Goal: Task Accomplishment & Management: Manage account settings

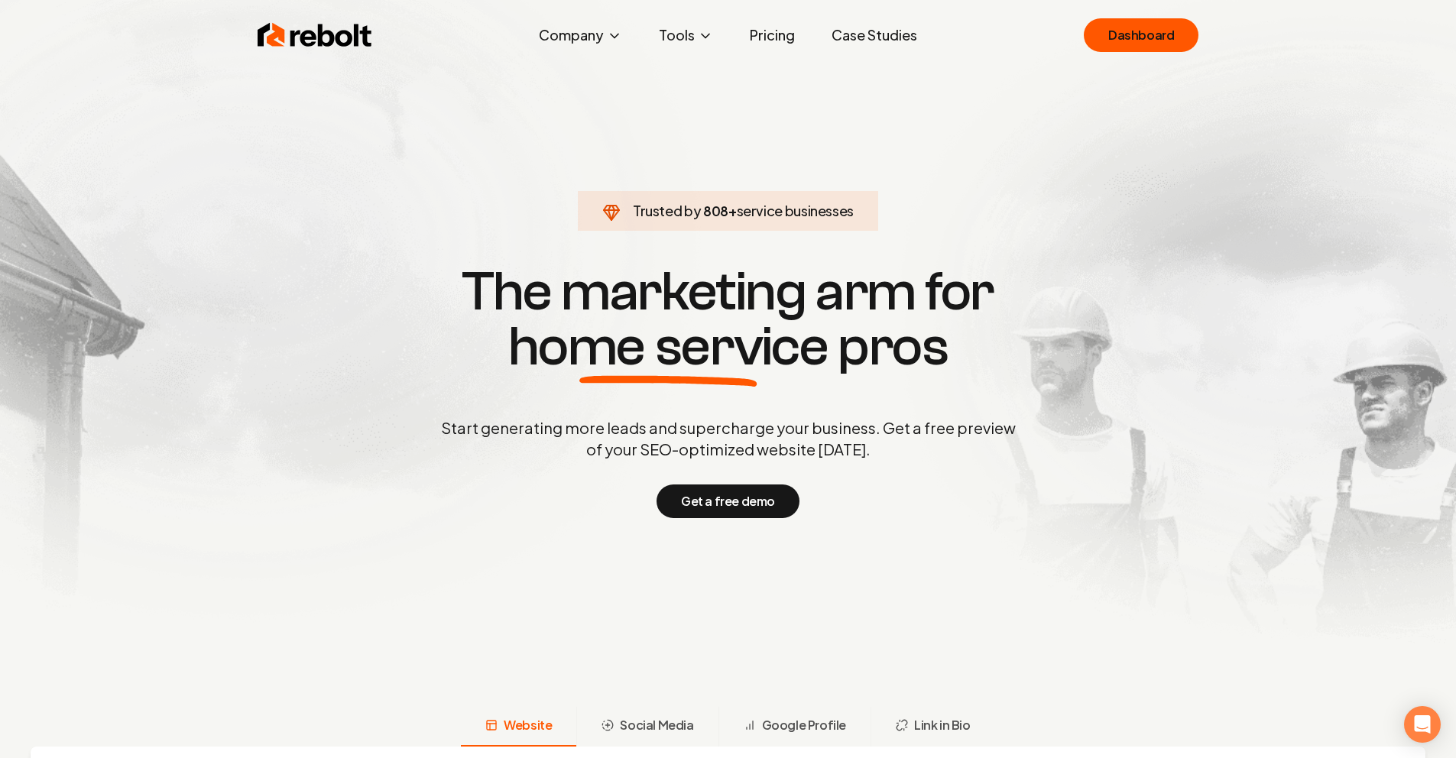
click at [1123, 5] on img at bounding box center [728, 338] width 1456 height 677
click at [1124, 25] on link "Dashboard" at bounding box center [1141, 35] width 115 height 34
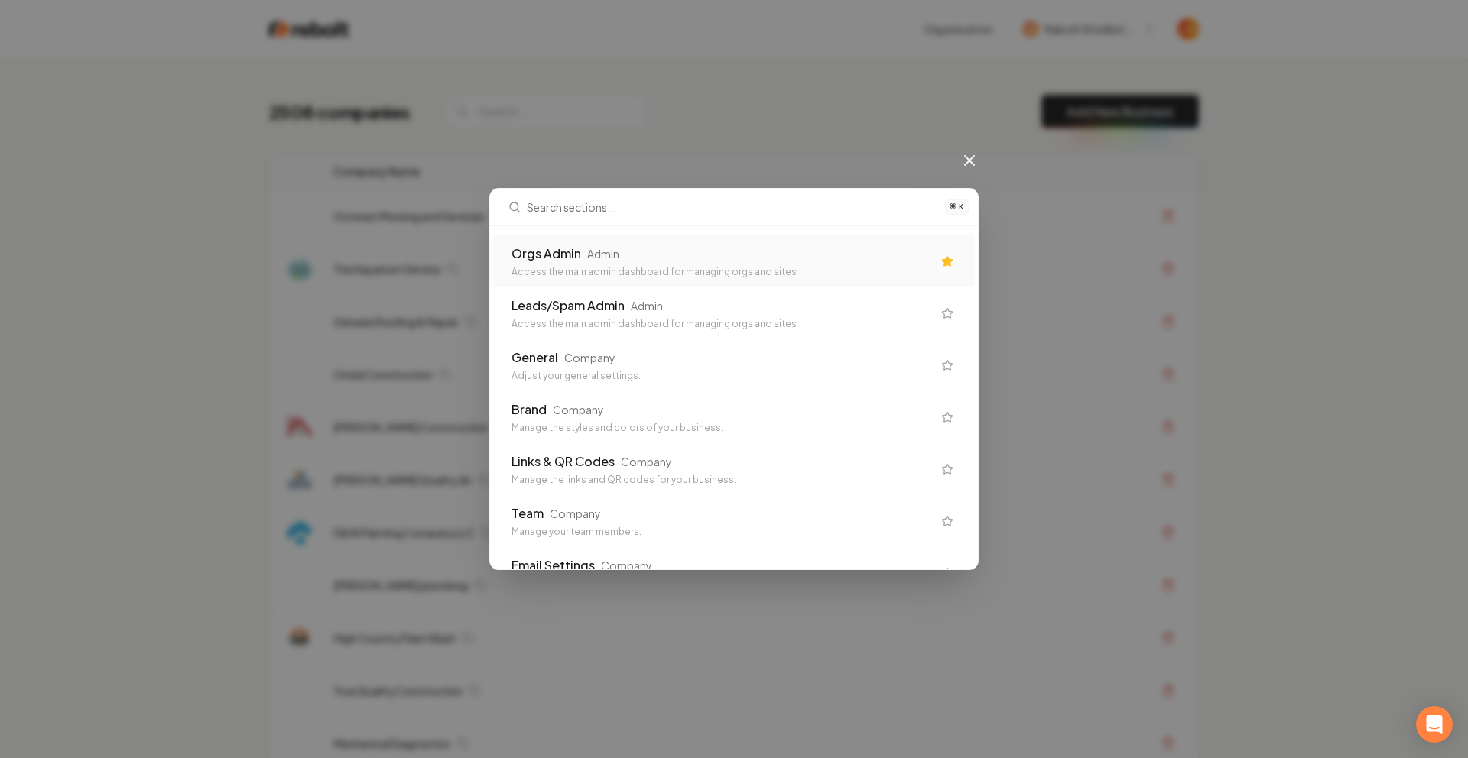
click at [644, 253] on div "Orgs Admin Admin" at bounding box center [721, 254] width 420 height 18
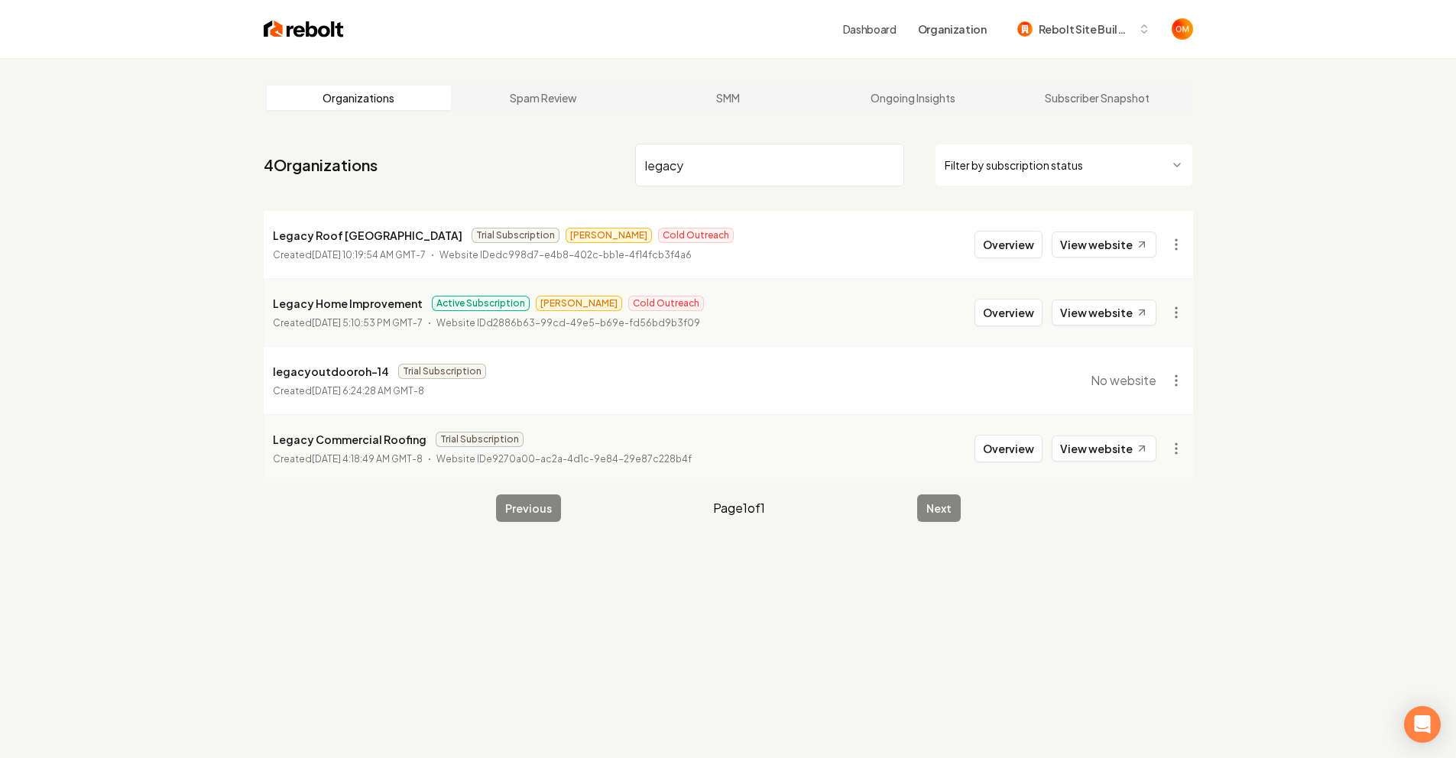
type input "legacy"
drag, startPoint x: 310, startPoint y: 322, endPoint x: 380, endPoint y: 320, distance: 69.6
click at [380, 320] on time "[DATE] 5:10:53 PM GMT-7" at bounding box center [367, 322] width 111 height 11
click at [989, 315] on button "Overview" at bounding box center [1009, 313] width 68 height 28
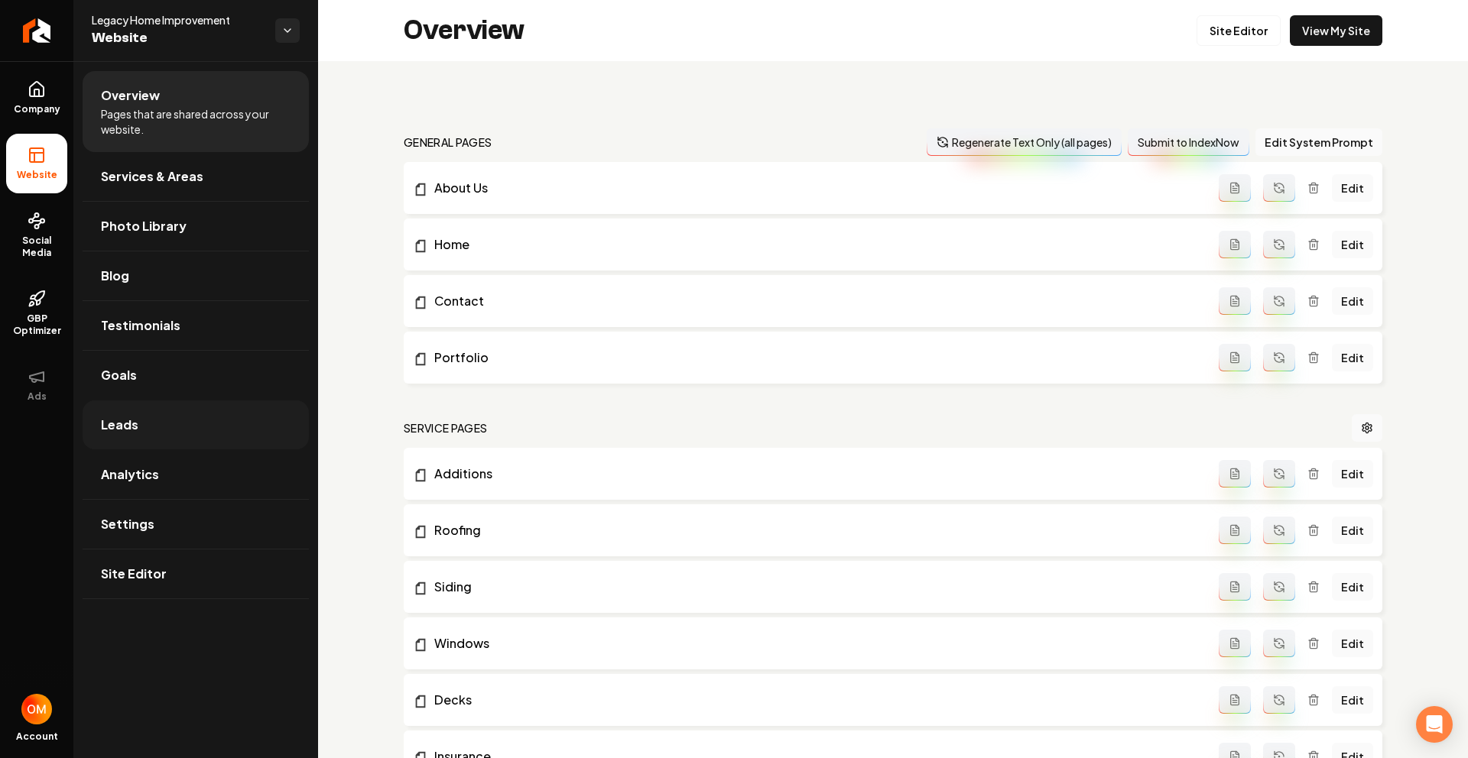
click at [141, 423] on link "Leads" at bounding box center [196, 425] width 226 height 49
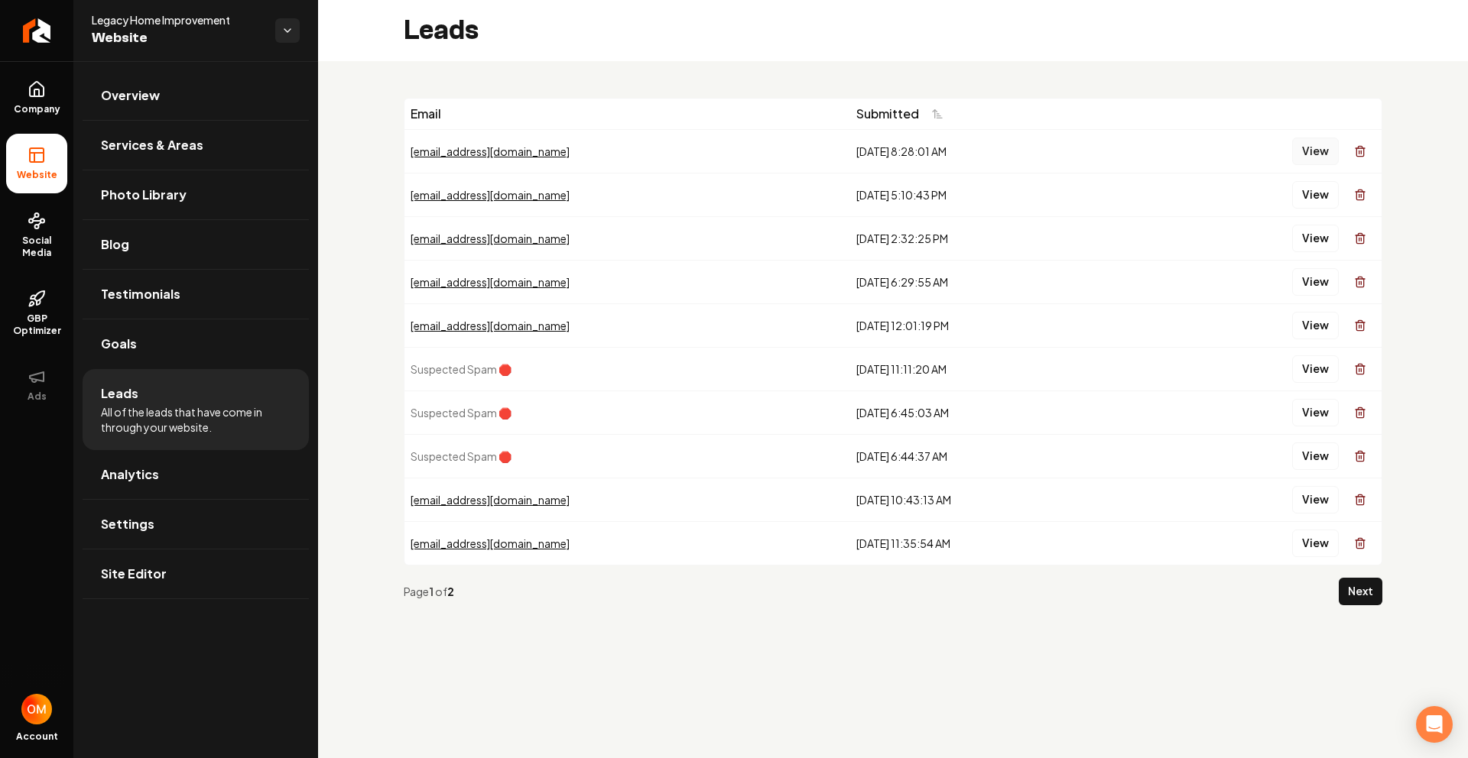
click at [1319, 154] on button "View" at bounding box center [1315, 152] width 47 height 28
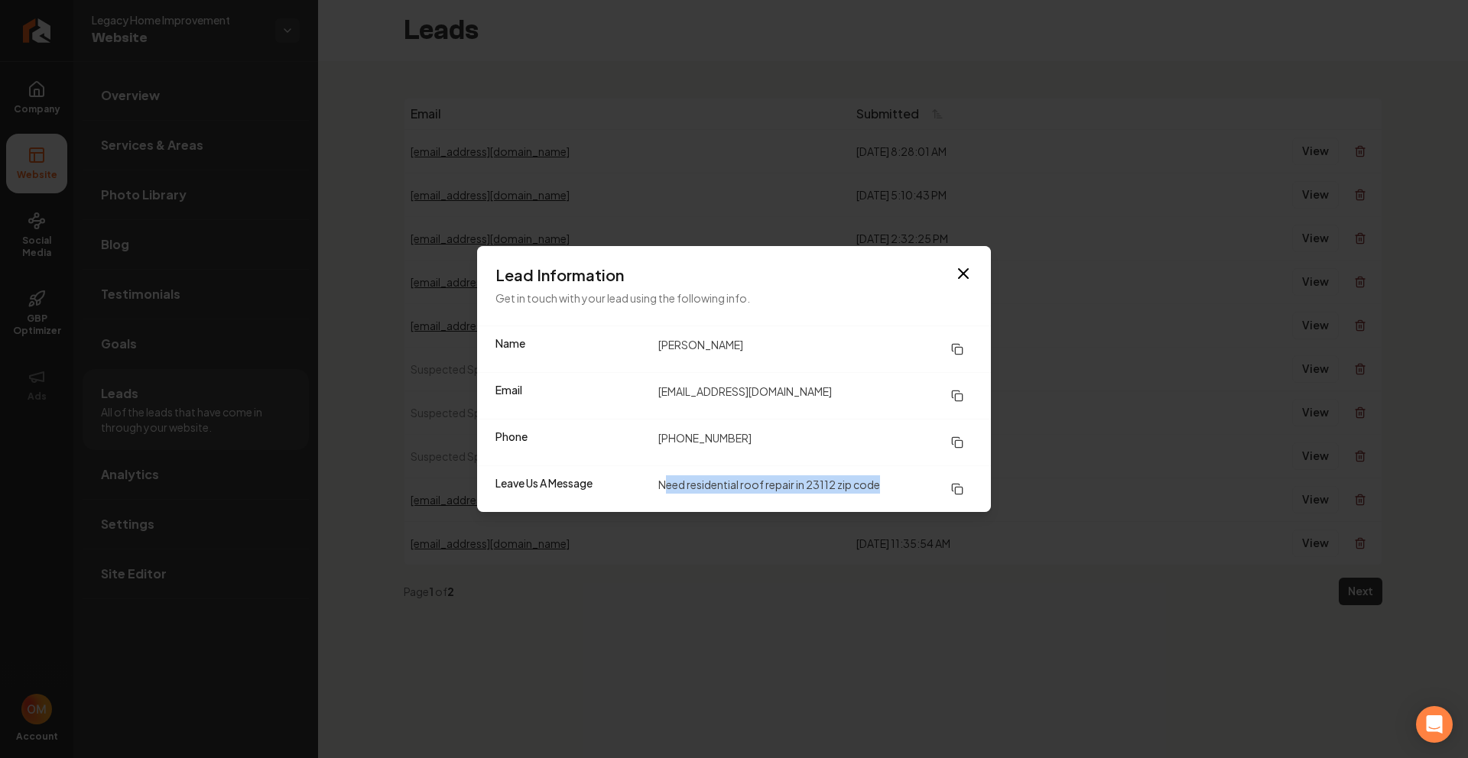
drag, startPoint x: 667, startPoint y: 482, endPoint x: 1099, endPoint y: 275, distance: 478.4
click at [894, 479] on dd "Need residential roof repair in 23112 zip code" at bounding box center [815, 490] width 314 height 28
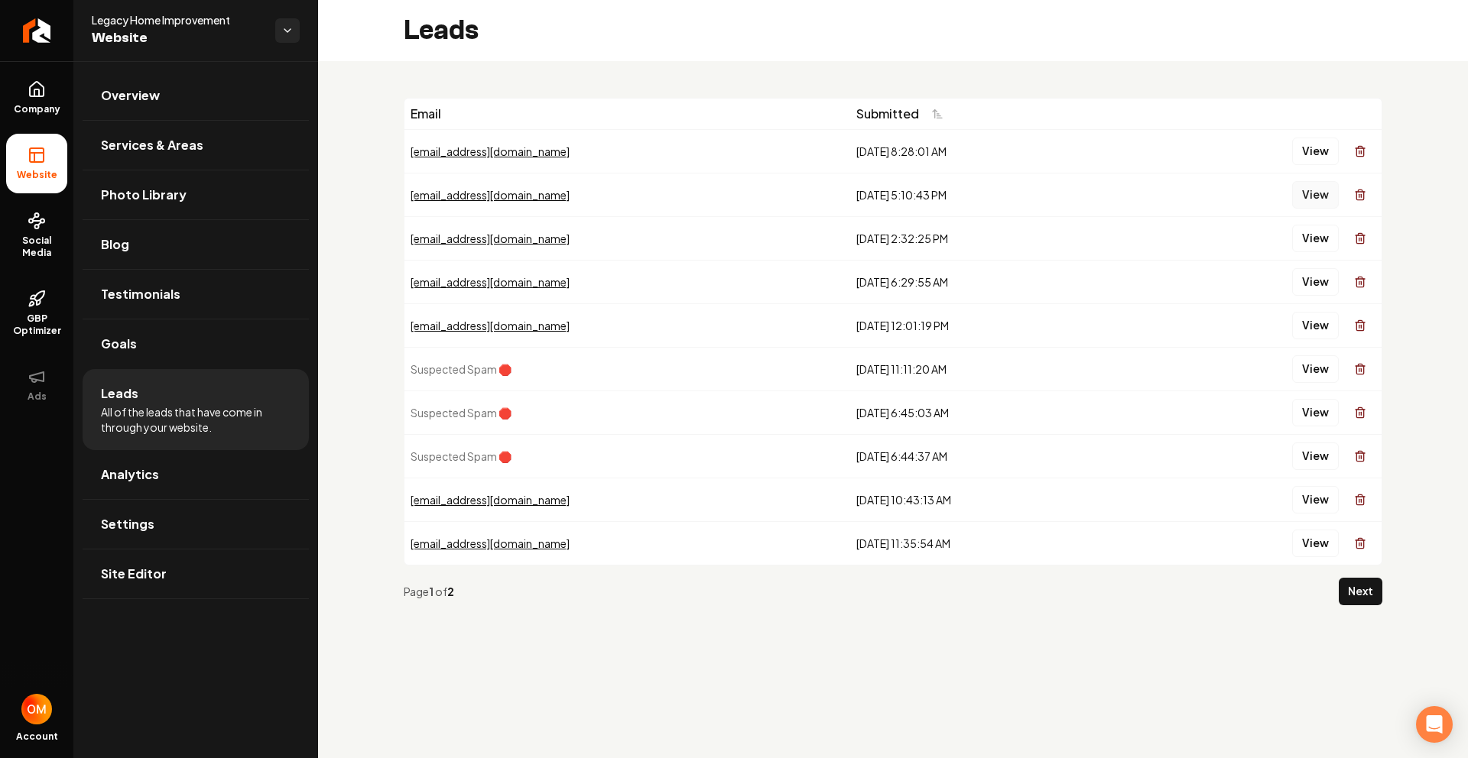
click at [1316, 201] on button "View" at bounding box center [1315, 195] width 47 height 28
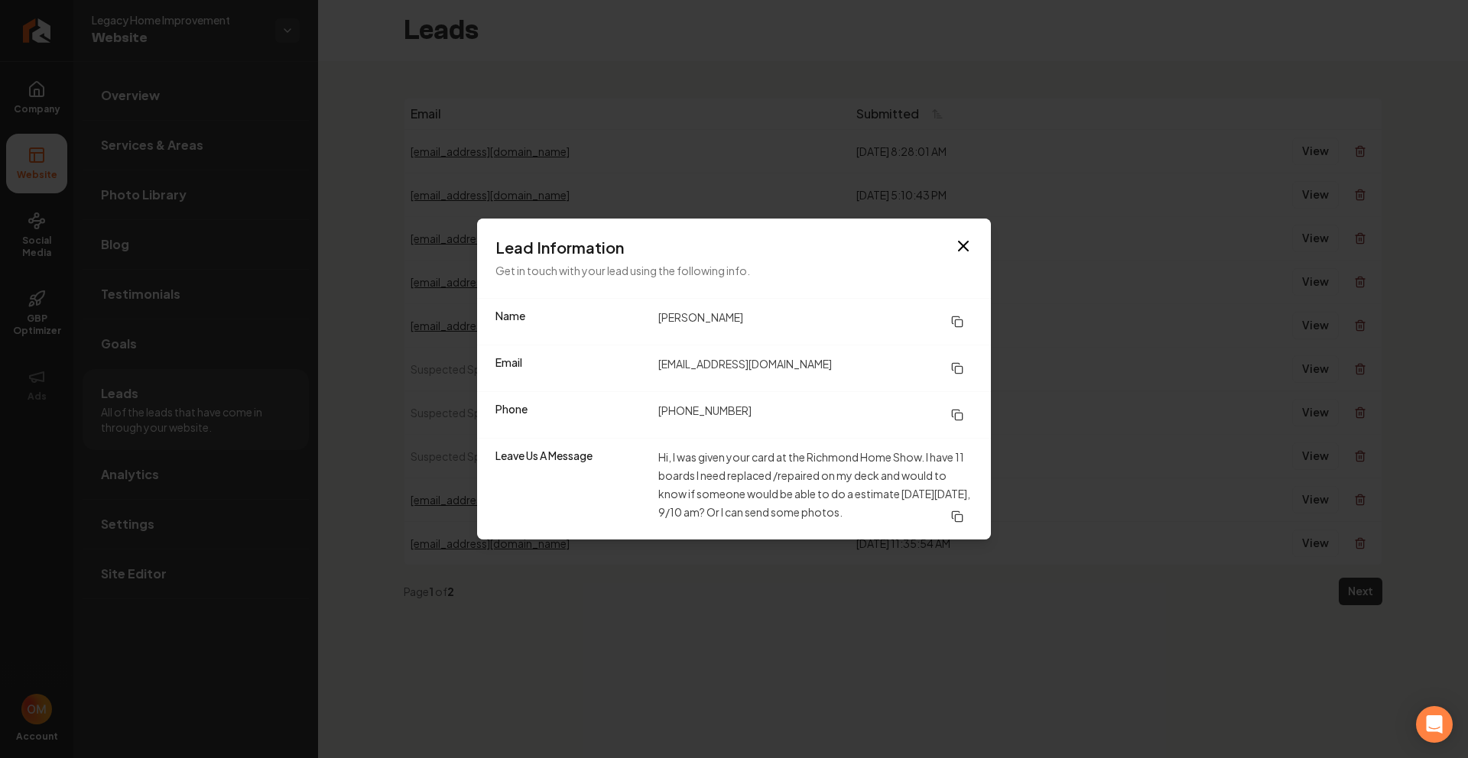
drag, startPoint x: 685, startPoint y: 458, endPoint x: 925, endPoint y: 524, distance: 248.9
click at [925, 524] on dd "Hi, I was given your card at the Richmond Home Show. I have 11 boards I need re…" at bounding box center [815, 489] width 314 height 83
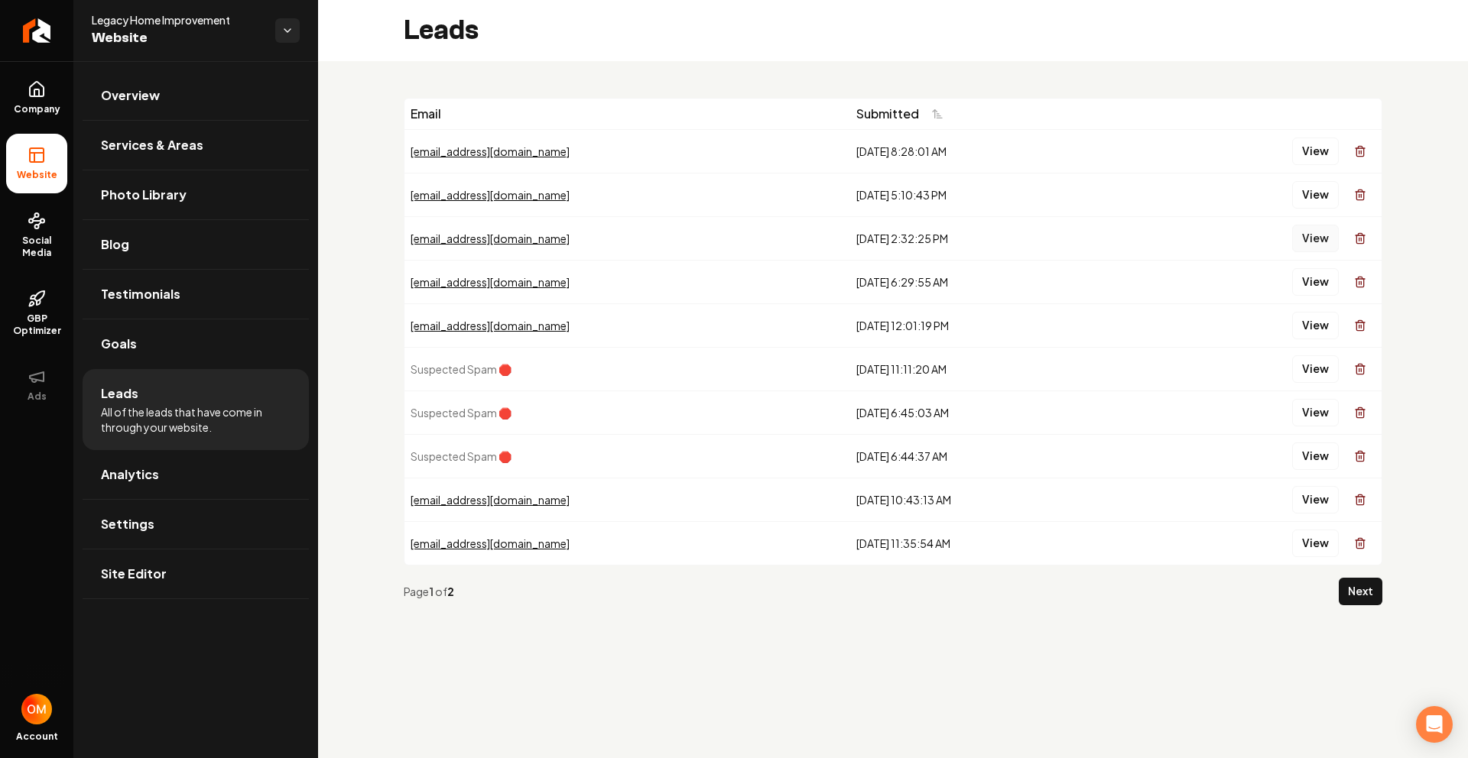
click at [1316, 235] on button "View" at bounding box center [1315, 239] width 47 height 28
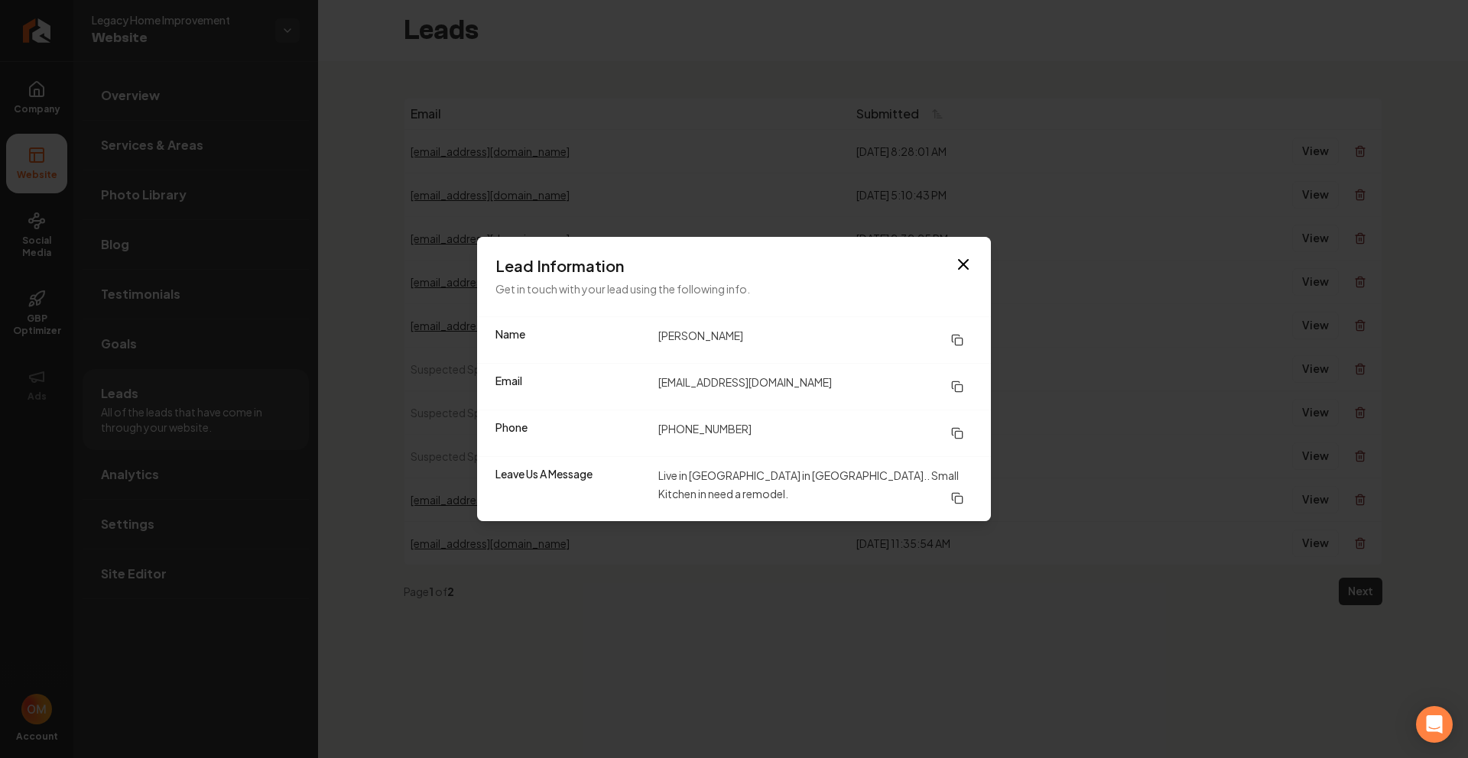
drag, startPoint x: 658, startPoint y: 472, endPoint x: 922, endPoint y: 489, distance: 264.3
click at [922, 489] on dd "Live in [GEOGRAPHIC_DATA] in [GEOGRAPHIC_DATA].. Small Kitchen in need a remode…" at bounding box center [815, 489] width 314 height 46
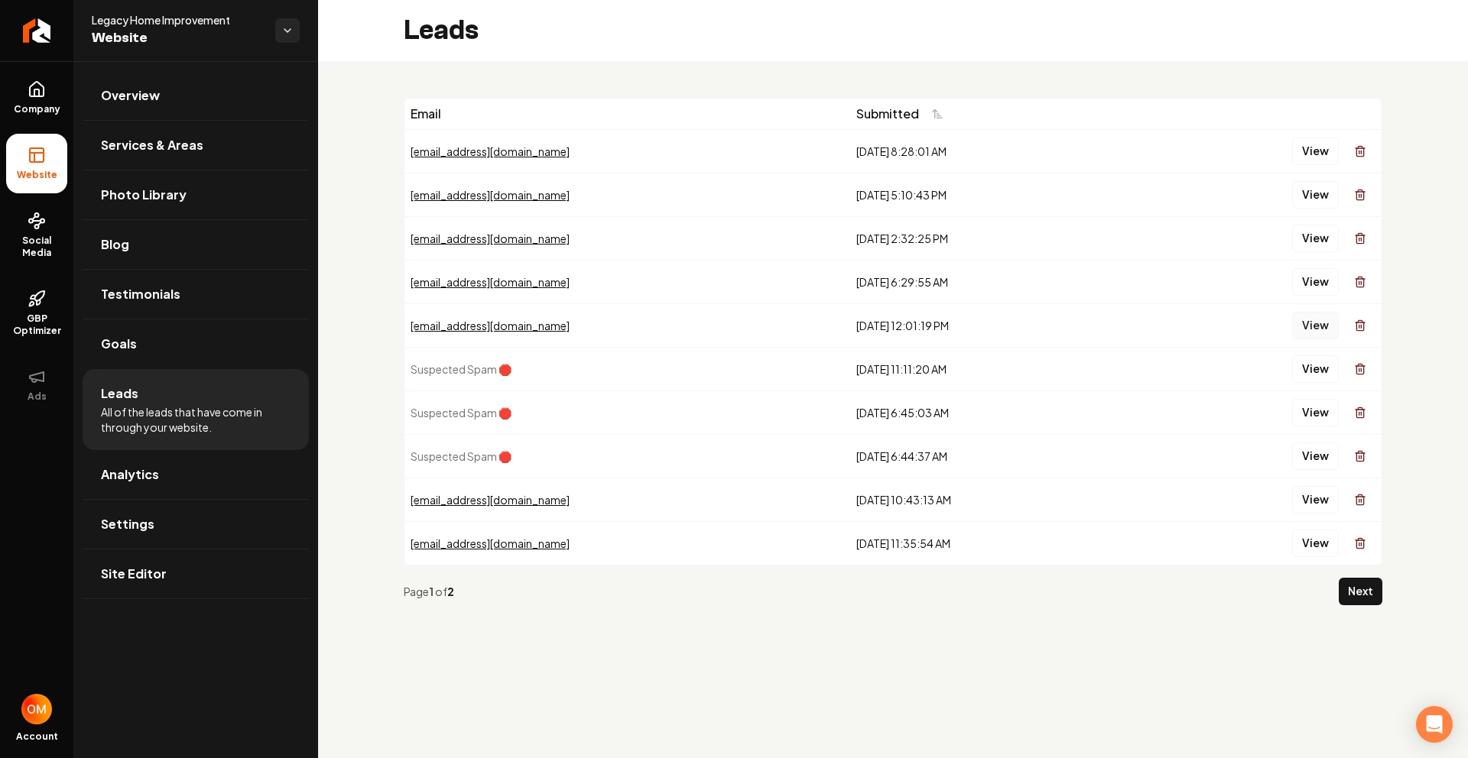
click at [1307, 323] on button "View" at bounding box center [1315, 326] width 47 height 28
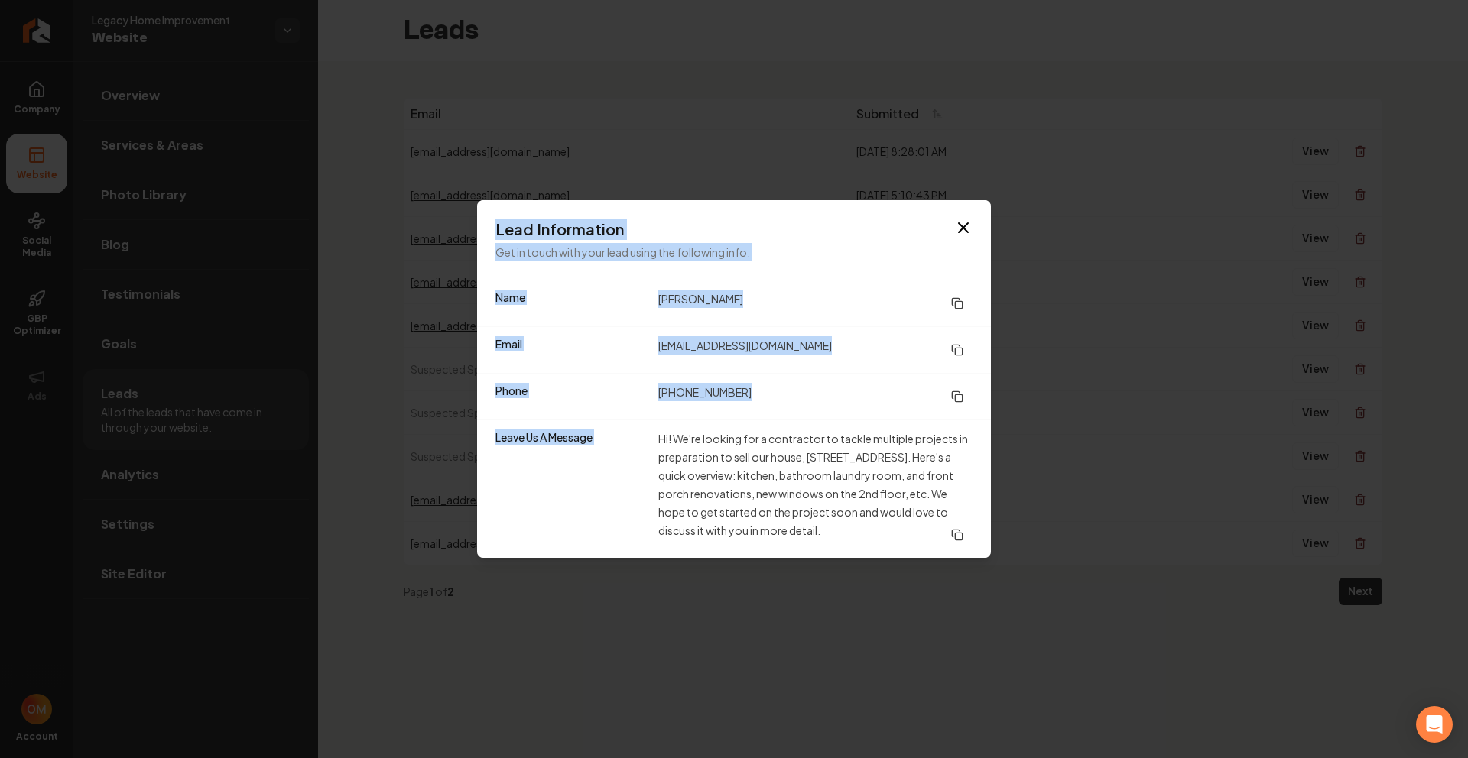
drag, startPoint x: 819, startPoint y: 488, endPoint x: 1041, endPoint y: 500, distance: 222.8
click at [1003, 532] on body "Company Website Social Media GBP Optimizer Ads Account Legacy Home Improvement …" at bounding box center [734, 379] width 1468 height 758
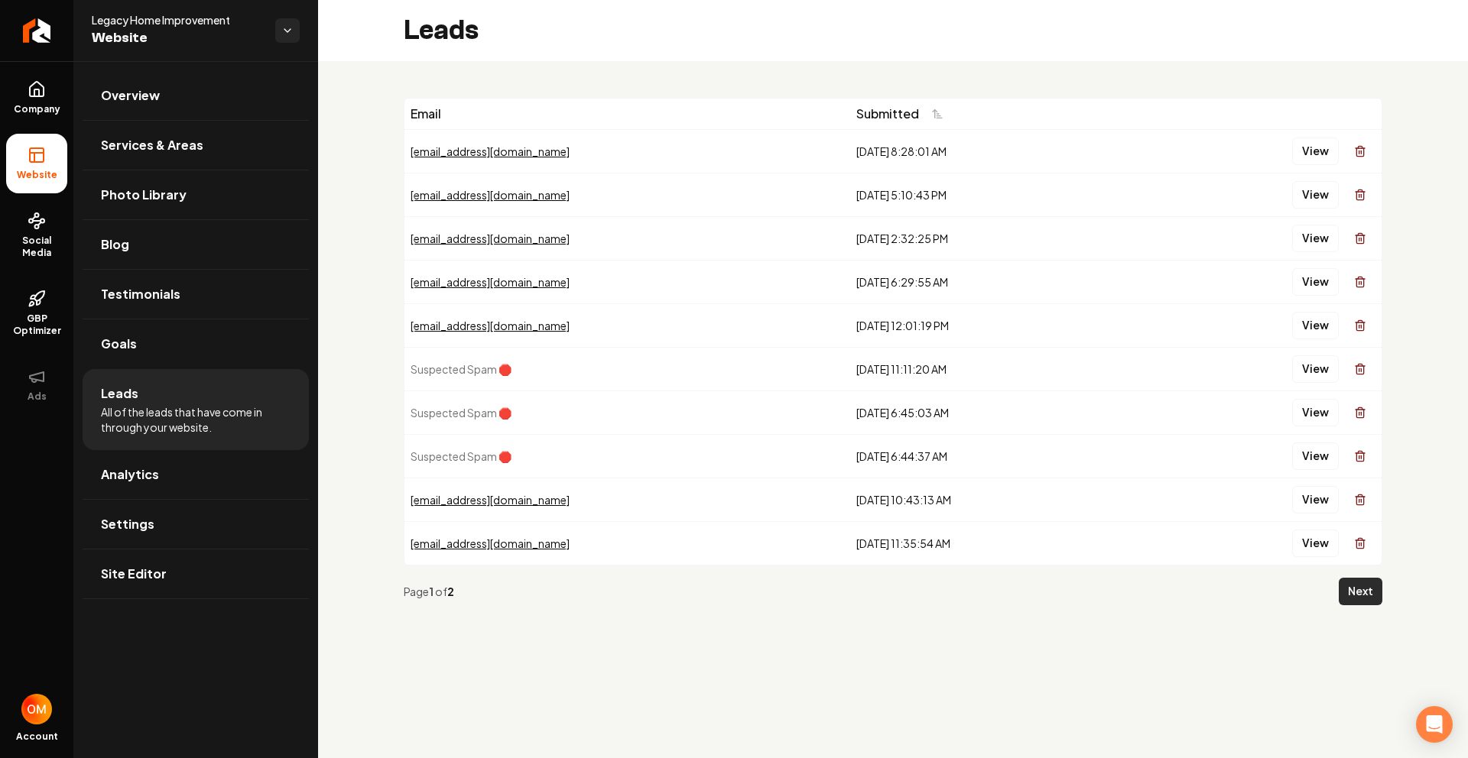
click at [1342, 579] on button "Next" at bounding box center [1361, 592] width 44 height 28
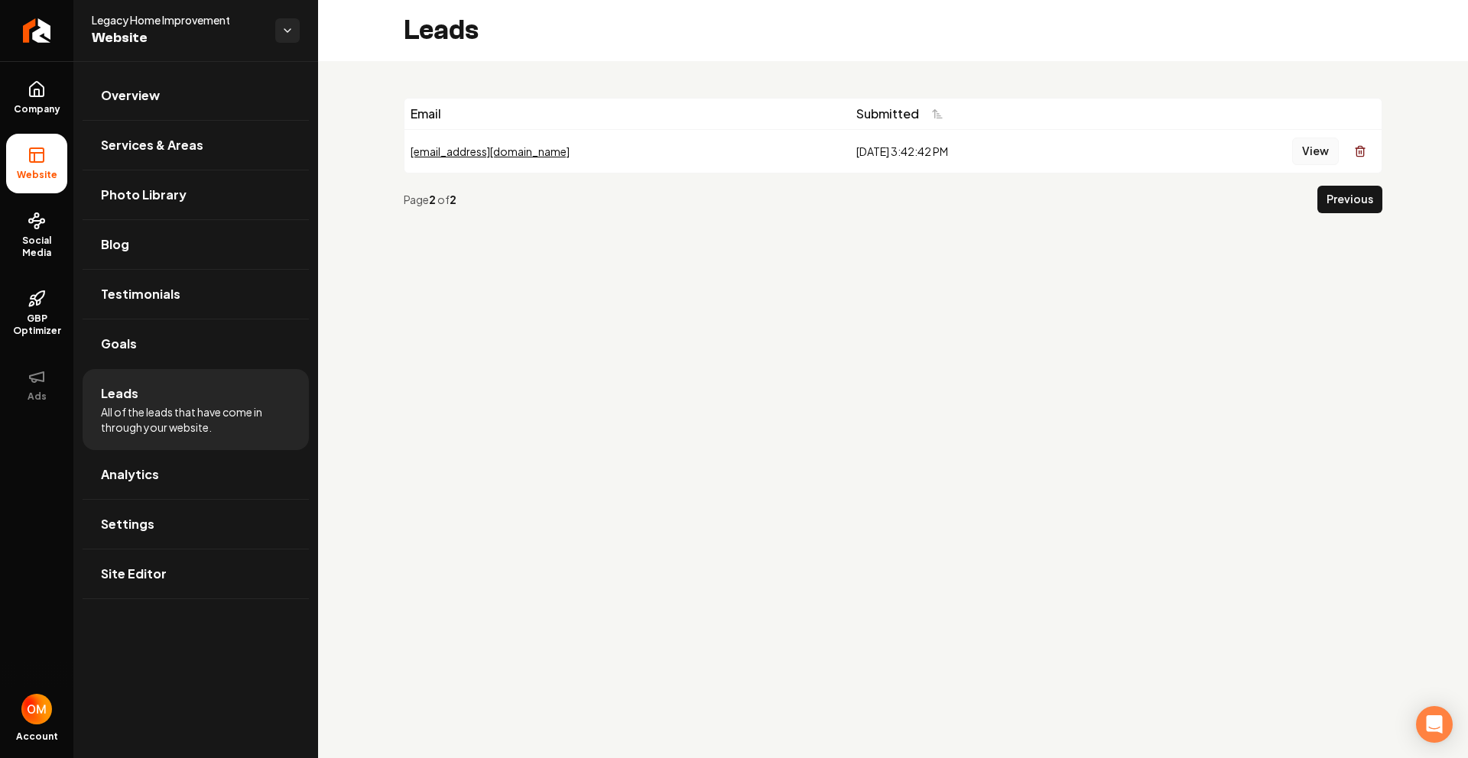
click at [1321, 148] on button "View" at bounding box center [1315, 152] width 47 height 28
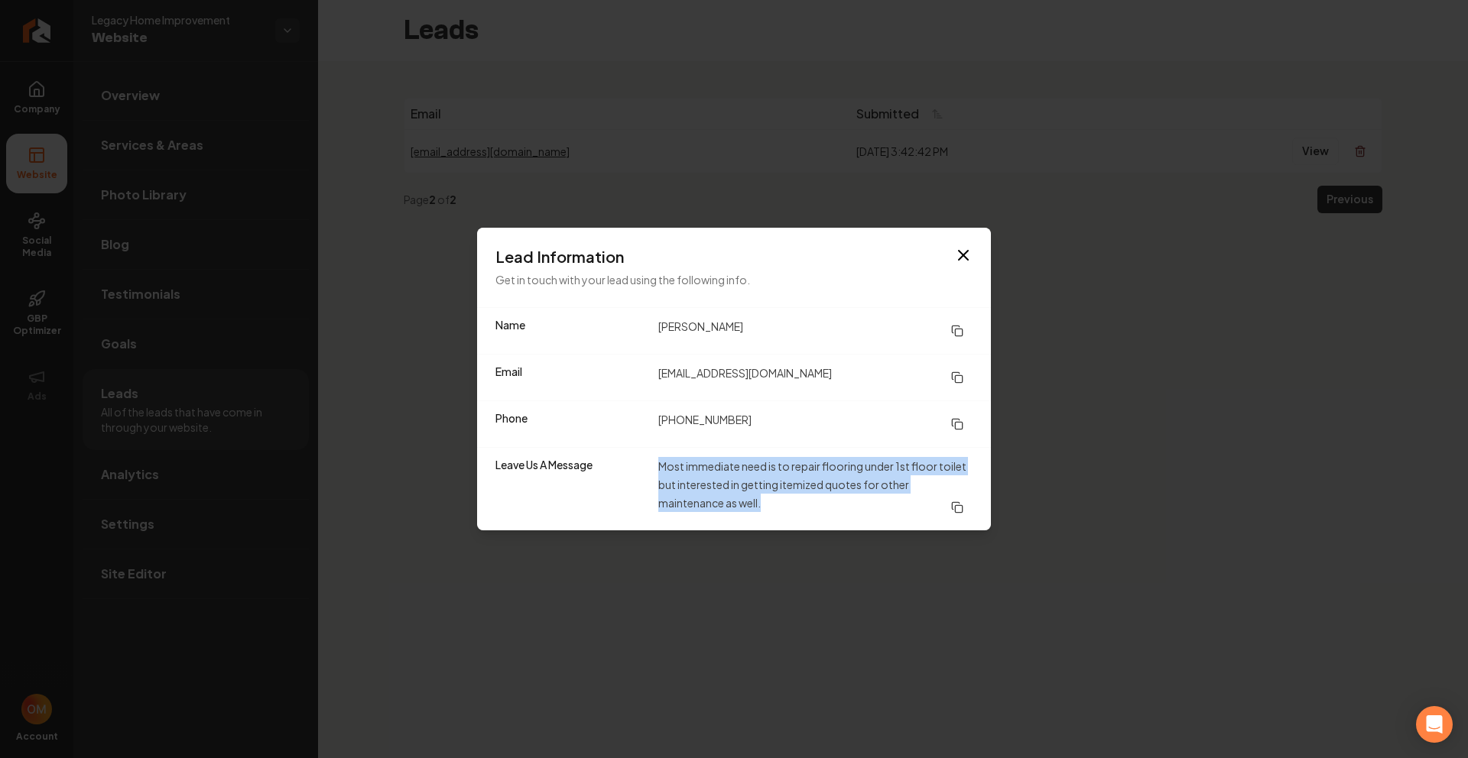
drag, startPoint x: 651, startPoint y: 472, endPoint x: 968, endPoint y: 505, distance: 318.9
click at [968, 505] on div "Leave Us A Message Most immediate need is to repair flooring under 1st floor to…" at bounding box center [734, 488] width 514 height 83
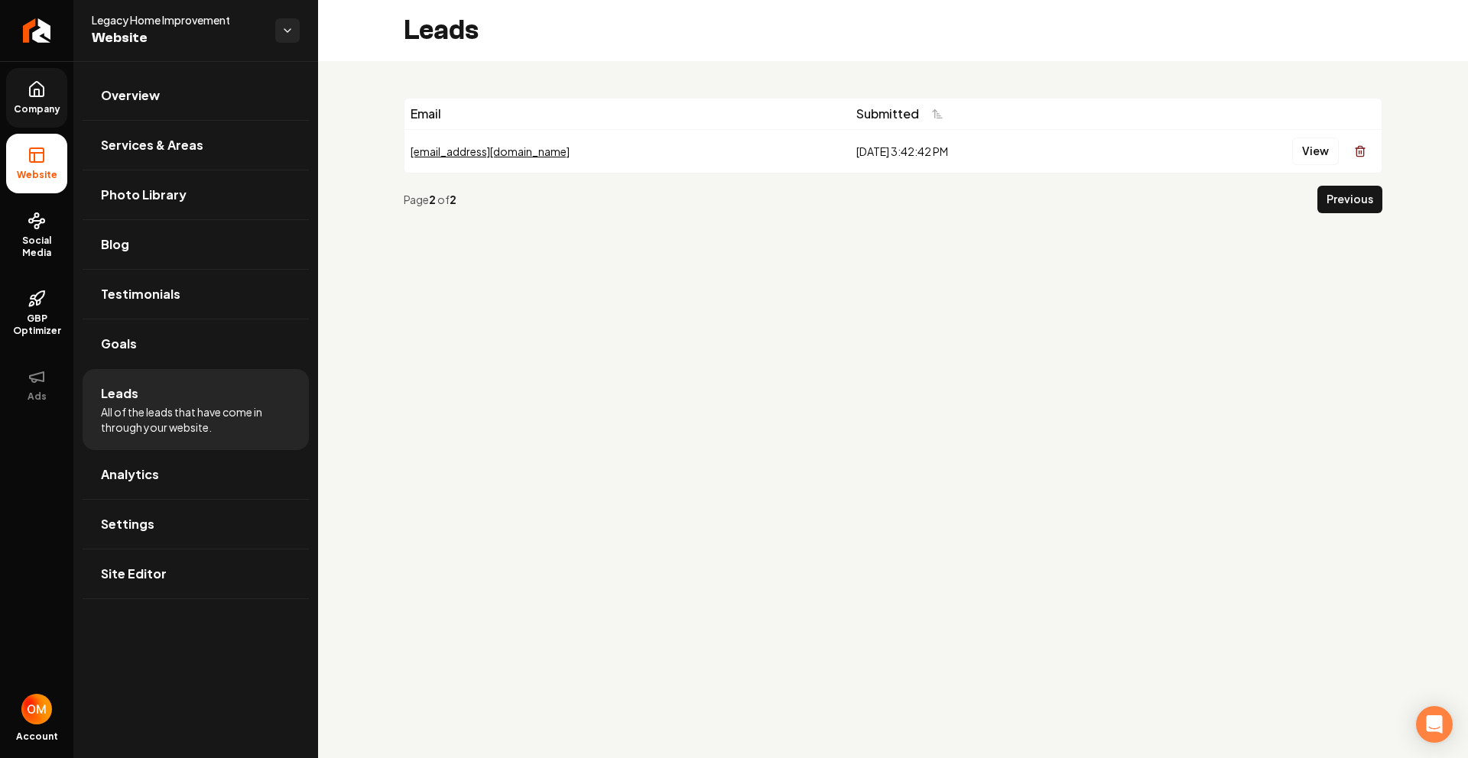
click at [40, 75] on link "Company" at bounding box center [36, 98] width 61 height 60
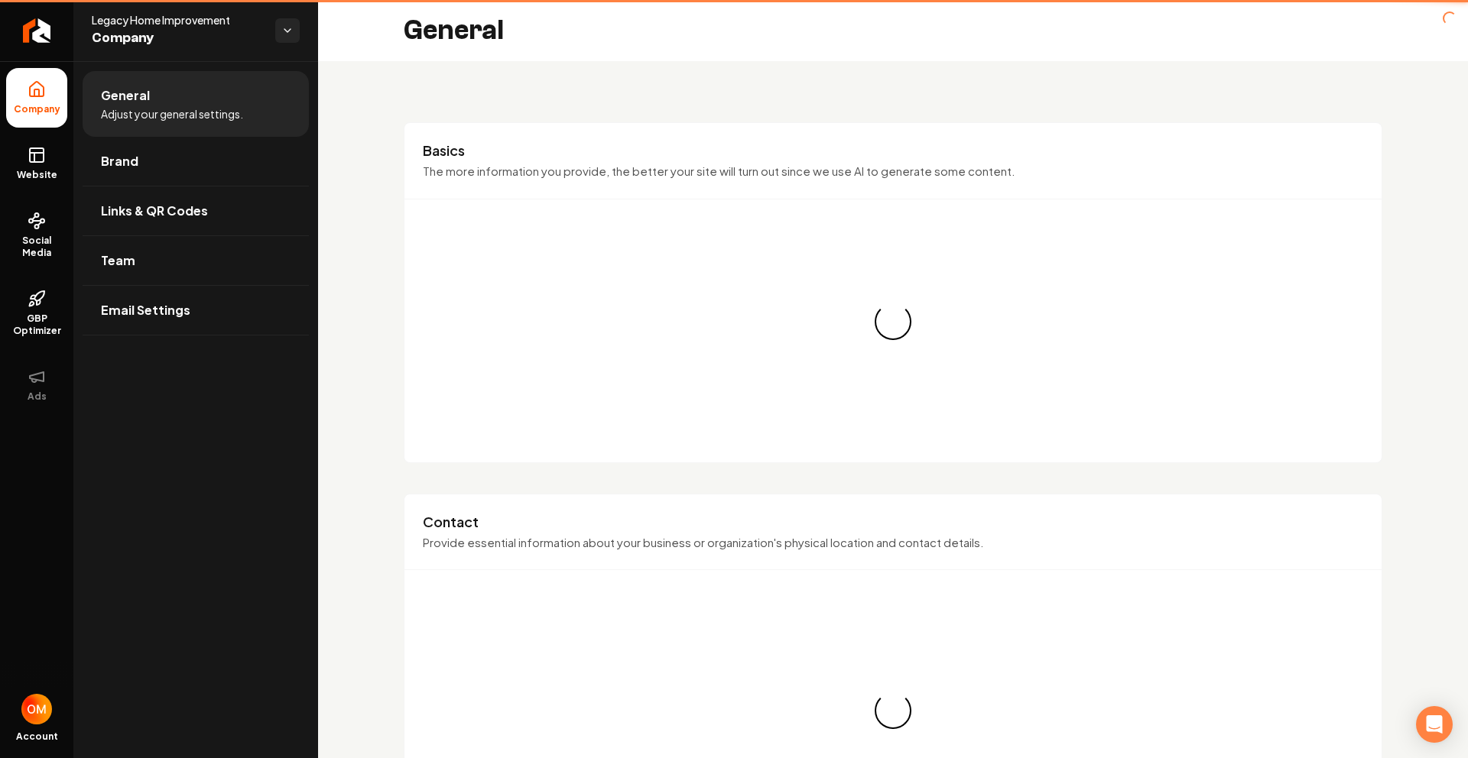
click at [42, 95] on icon at bounding box center [37, 89] width 18 height 18
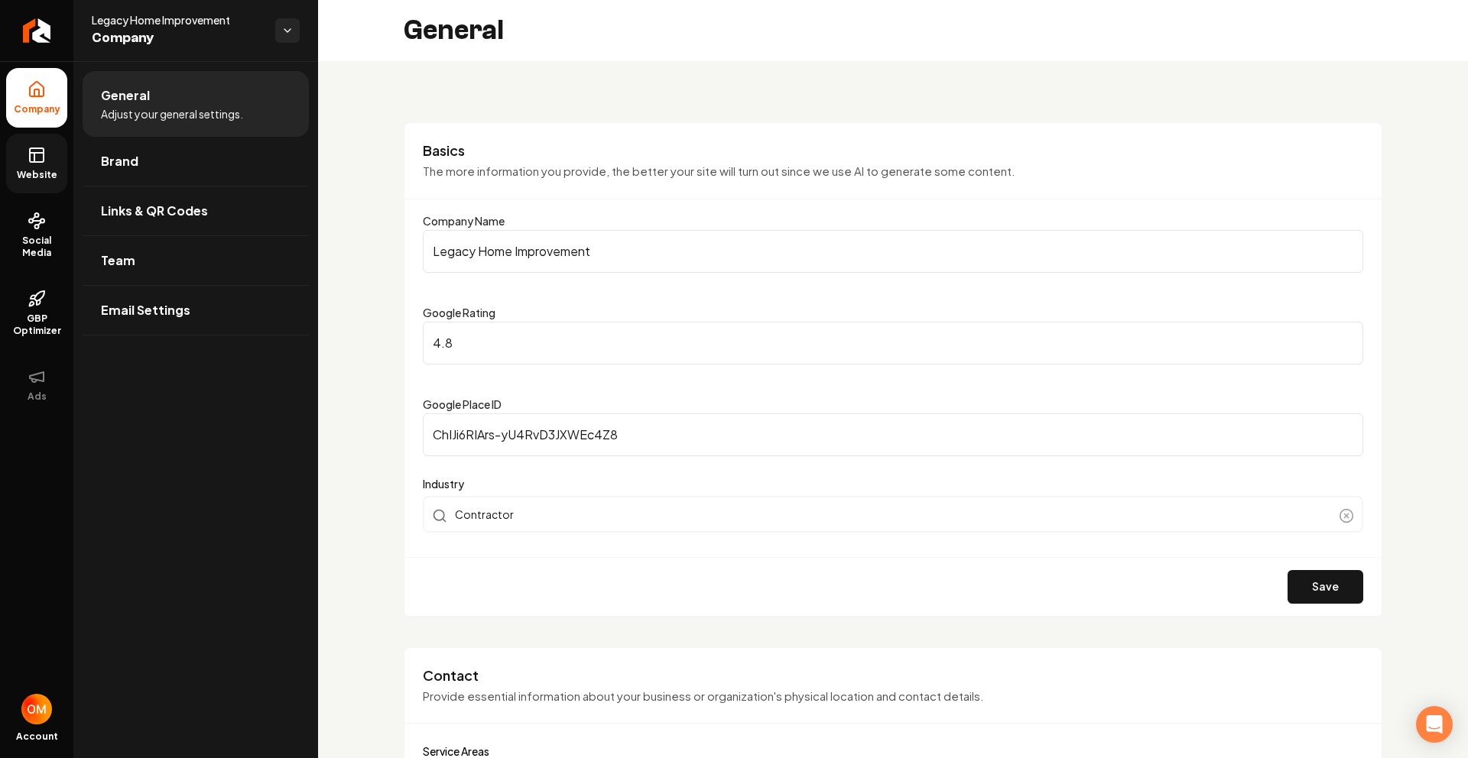
click at [40, 164] on link "Website" at bounding box center [36, 164] width 61 height 60
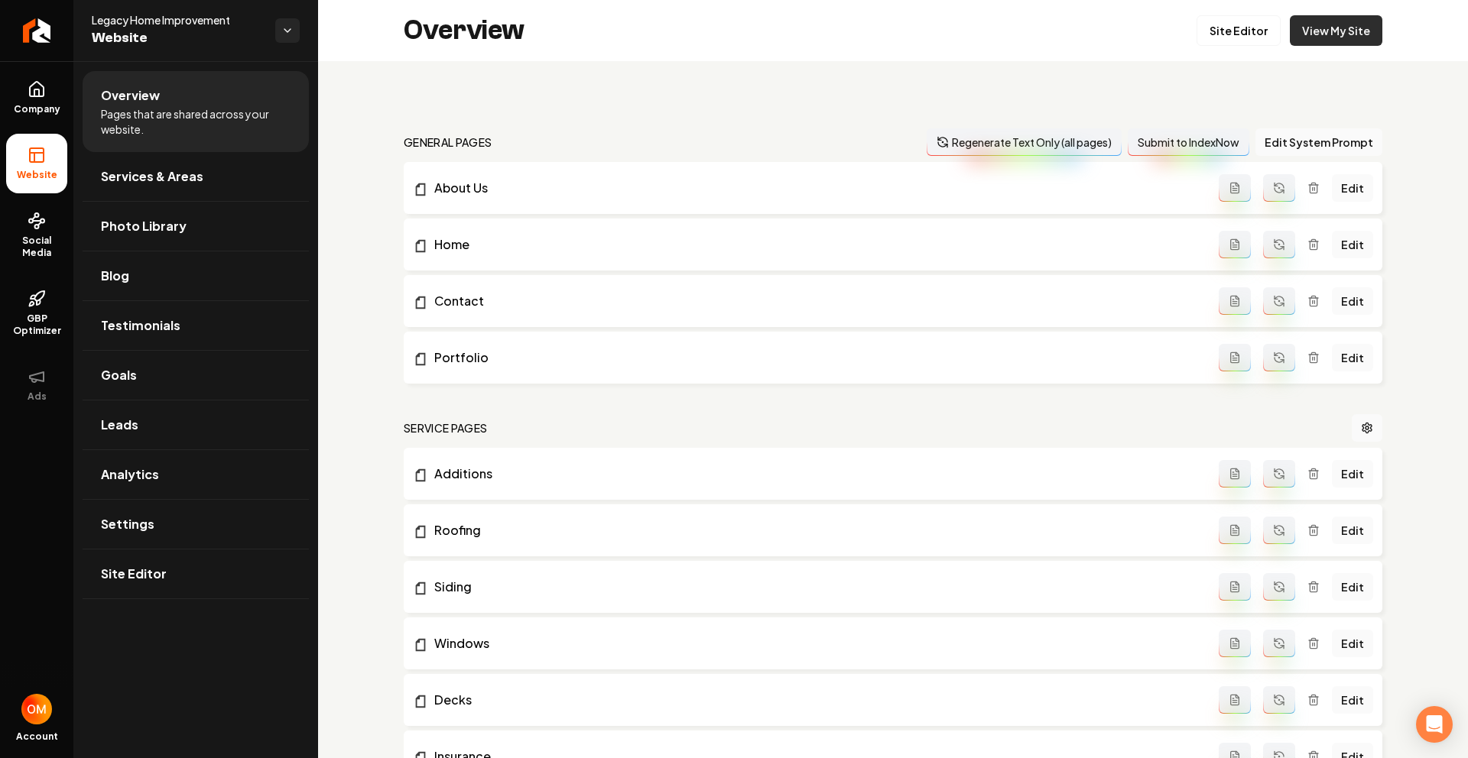
click at [1328, 26] on link "View My Site" at bounding box center [1336, 30] width 93 height 31
click at [21, 226] on link "Social Media" at bounding box center [36, 236] width 61 height 72
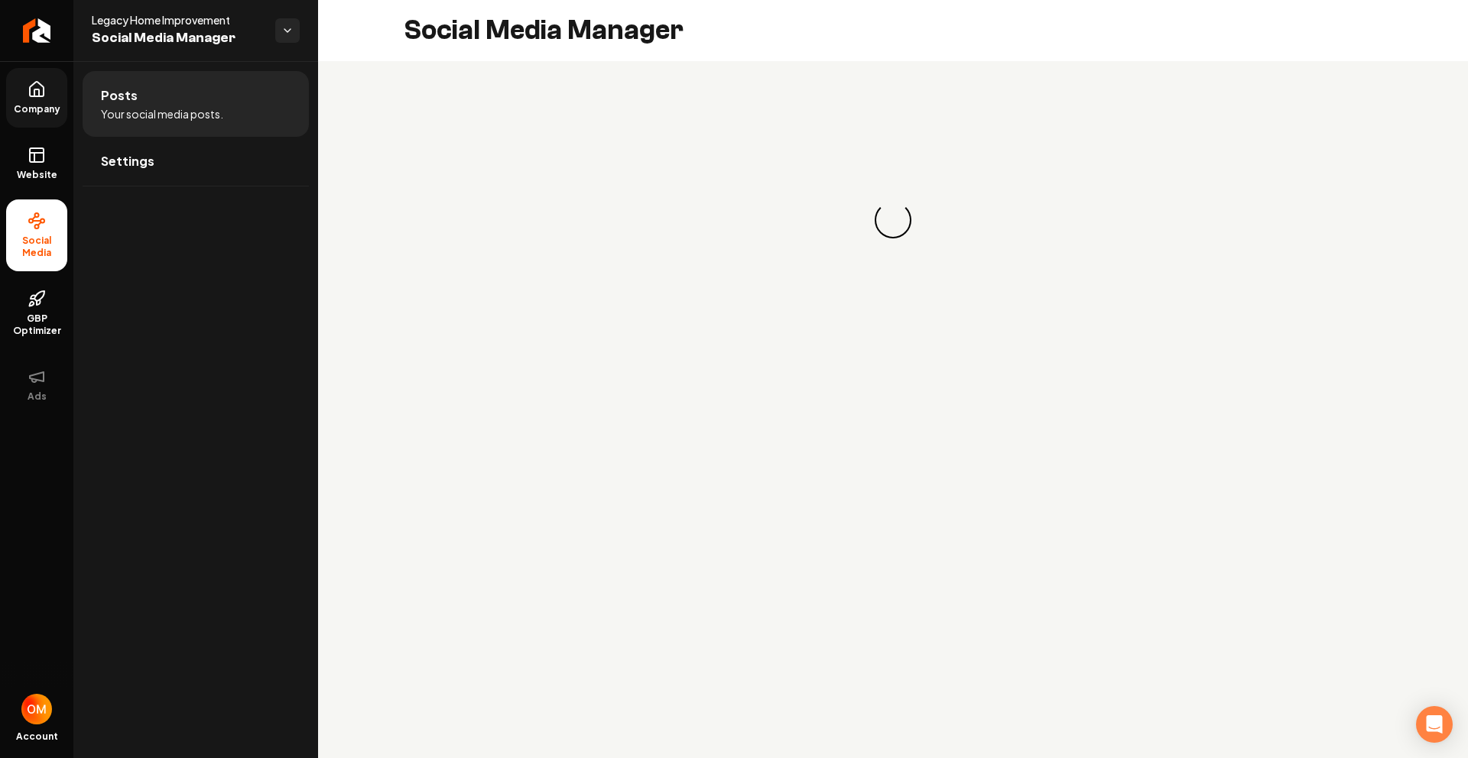
click at [25, 100] on link "Company" at bounding box center [36, 98] width 61 height 60
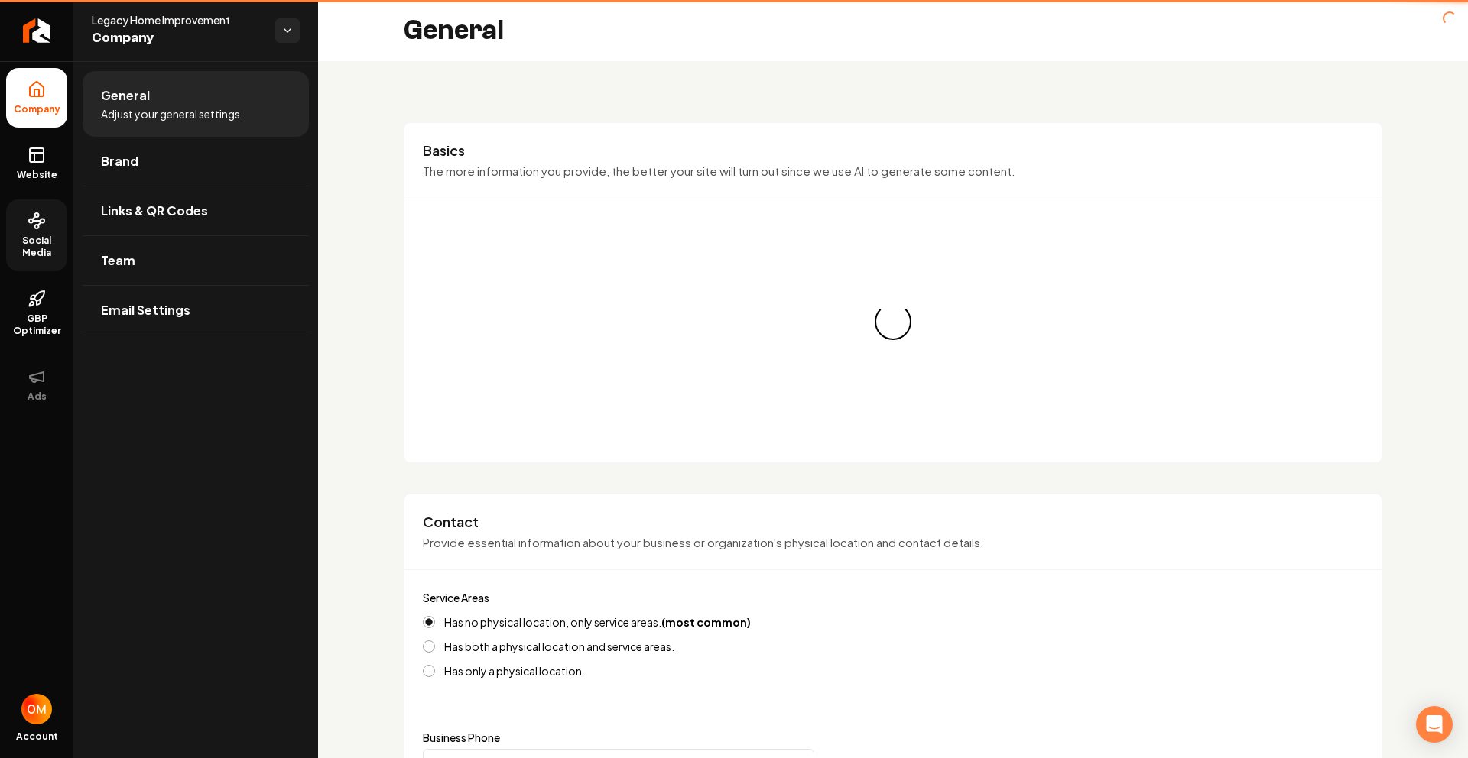
type input "[PHONE_NUMBER]"
type input "[EMAIL_ADDRESS][DOMAIN_NAME]"
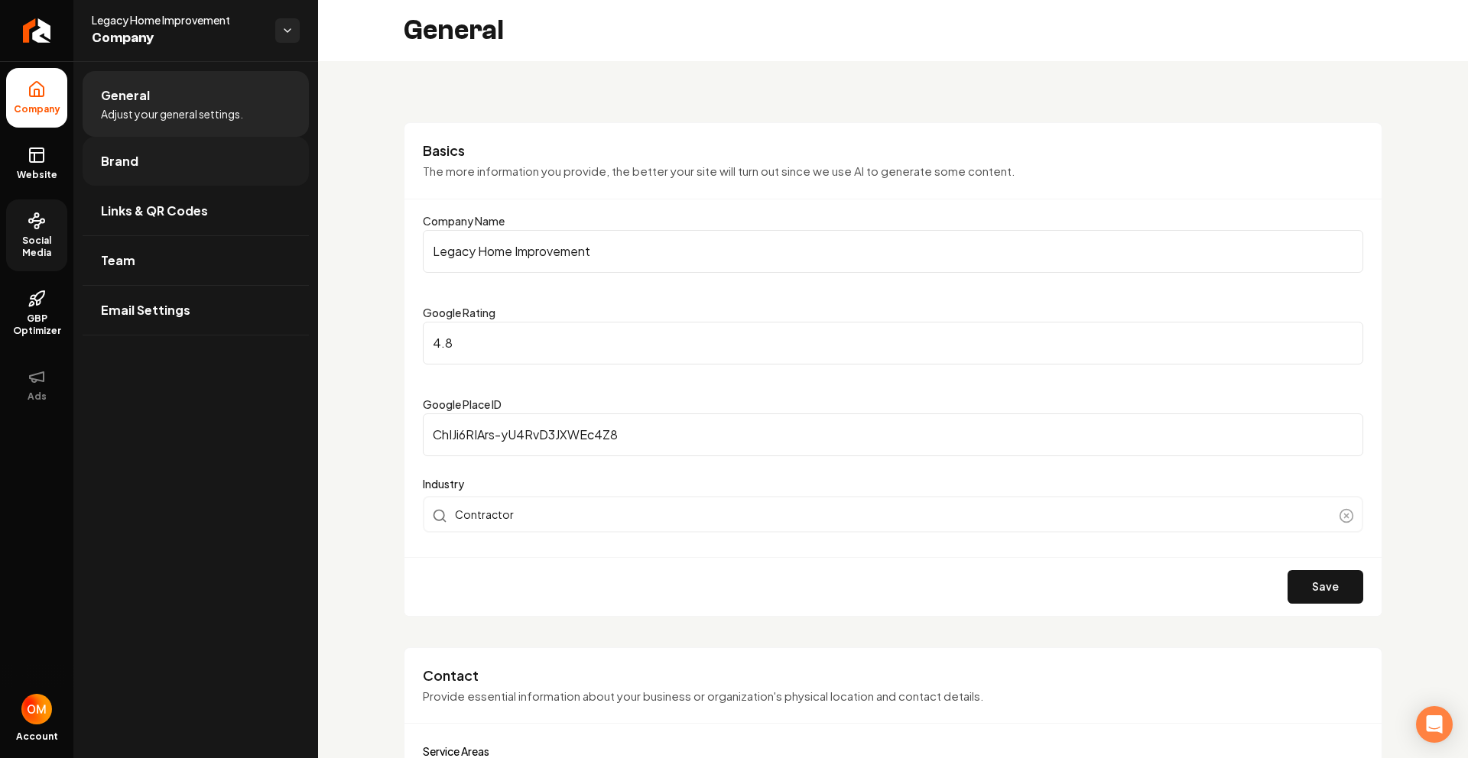
click at [177, 170] on link "Brand" at bounding box center [196, 161] width 226 height 49
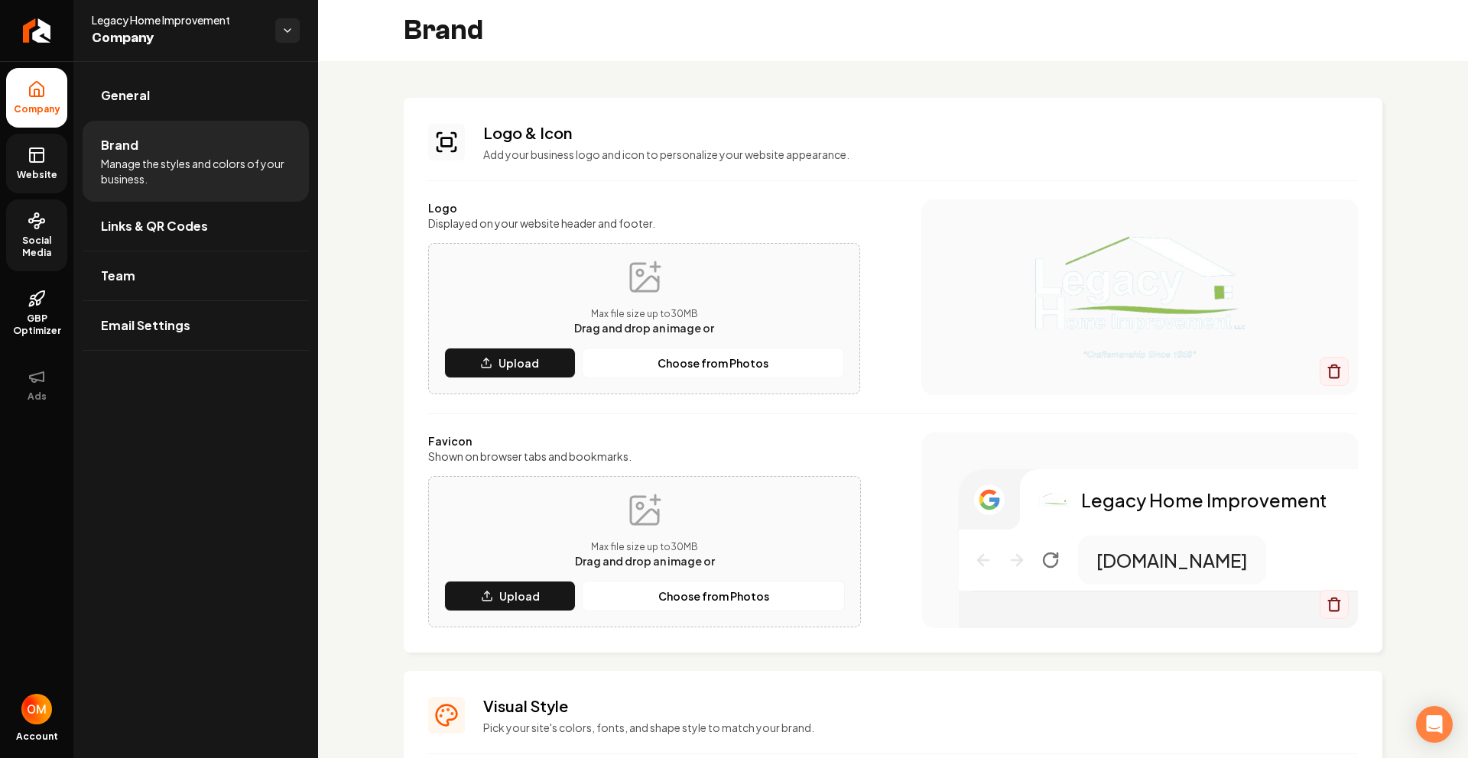
click at [28, 172] on span "Website" at bounding box center [37, 175] width 53 height 12
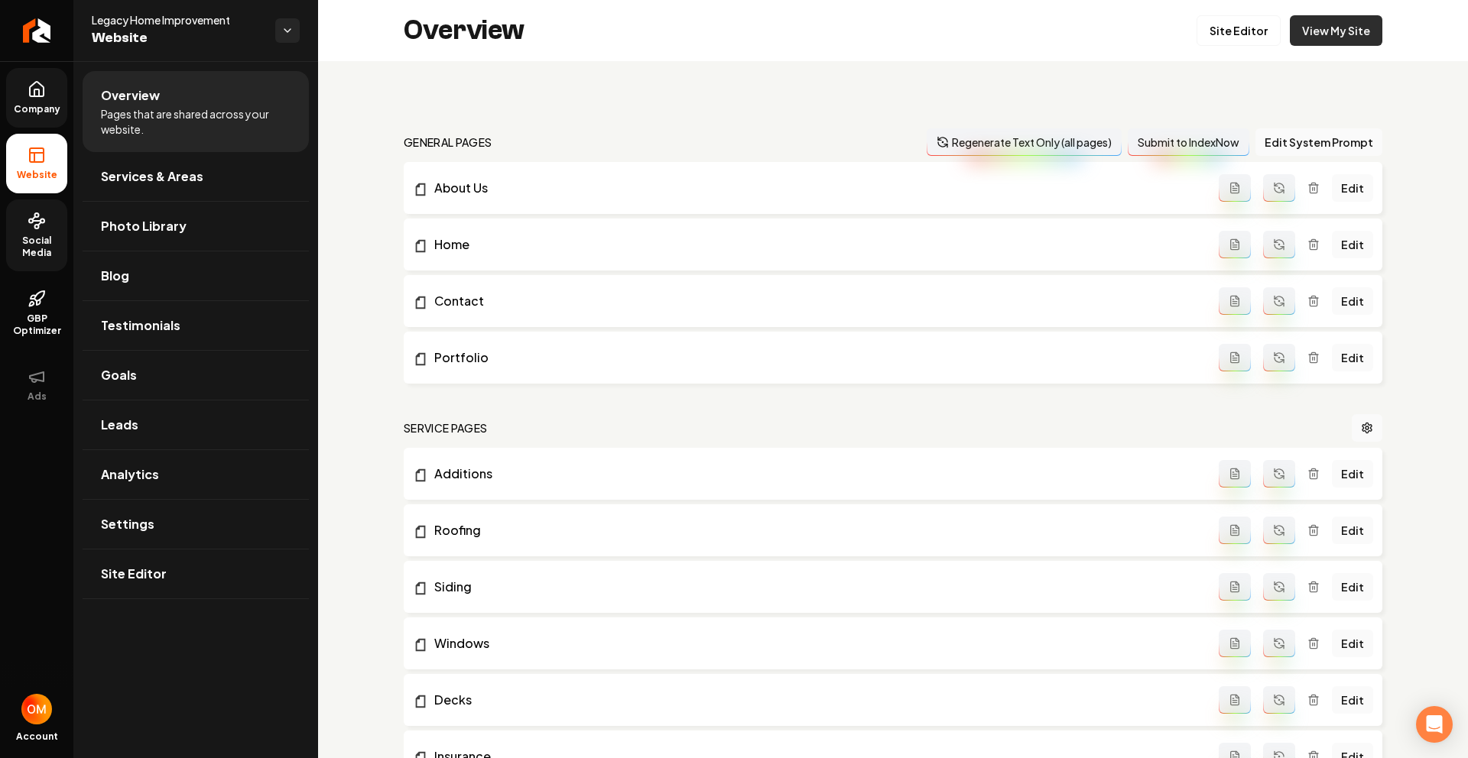
click at [1354, 31] on link "View My Site" at bounding box center [1336, 30] width 93 height 31
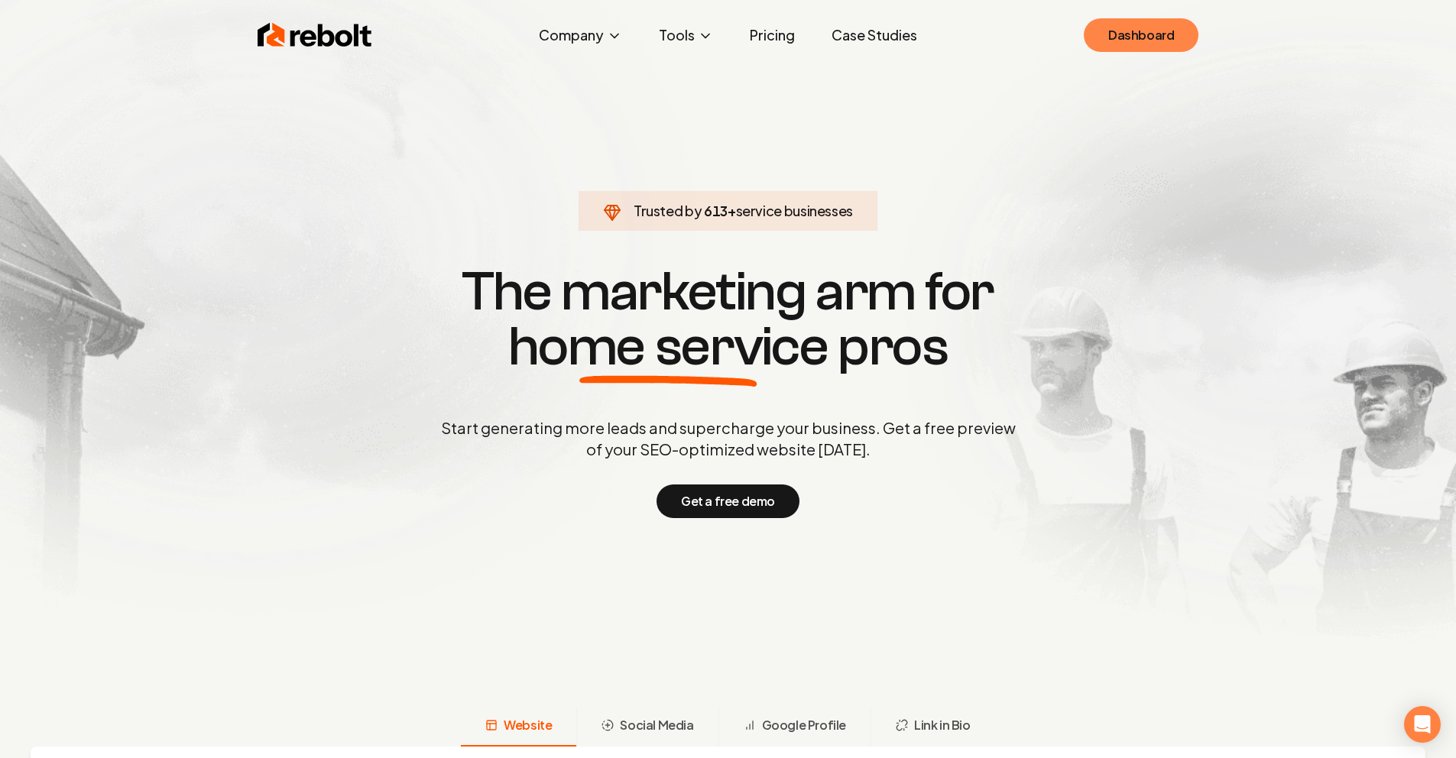
click at [1122, 31] on link "Dashboard" at bounding box center [1141, 35] width 115 height 34
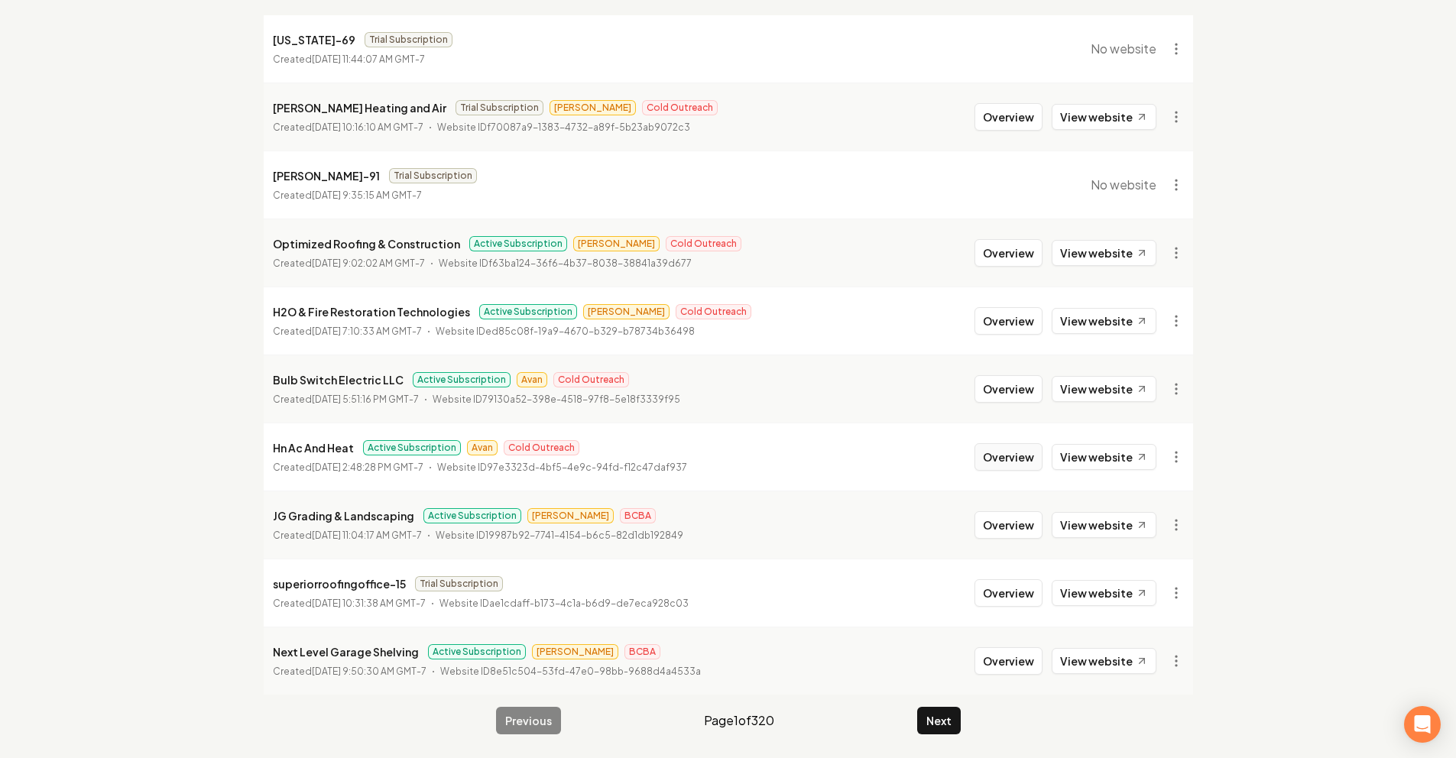
scroll to position [196, 0]
click at [934, 720] on button "Next" at bounding box center [939, 720] width 44 height 28
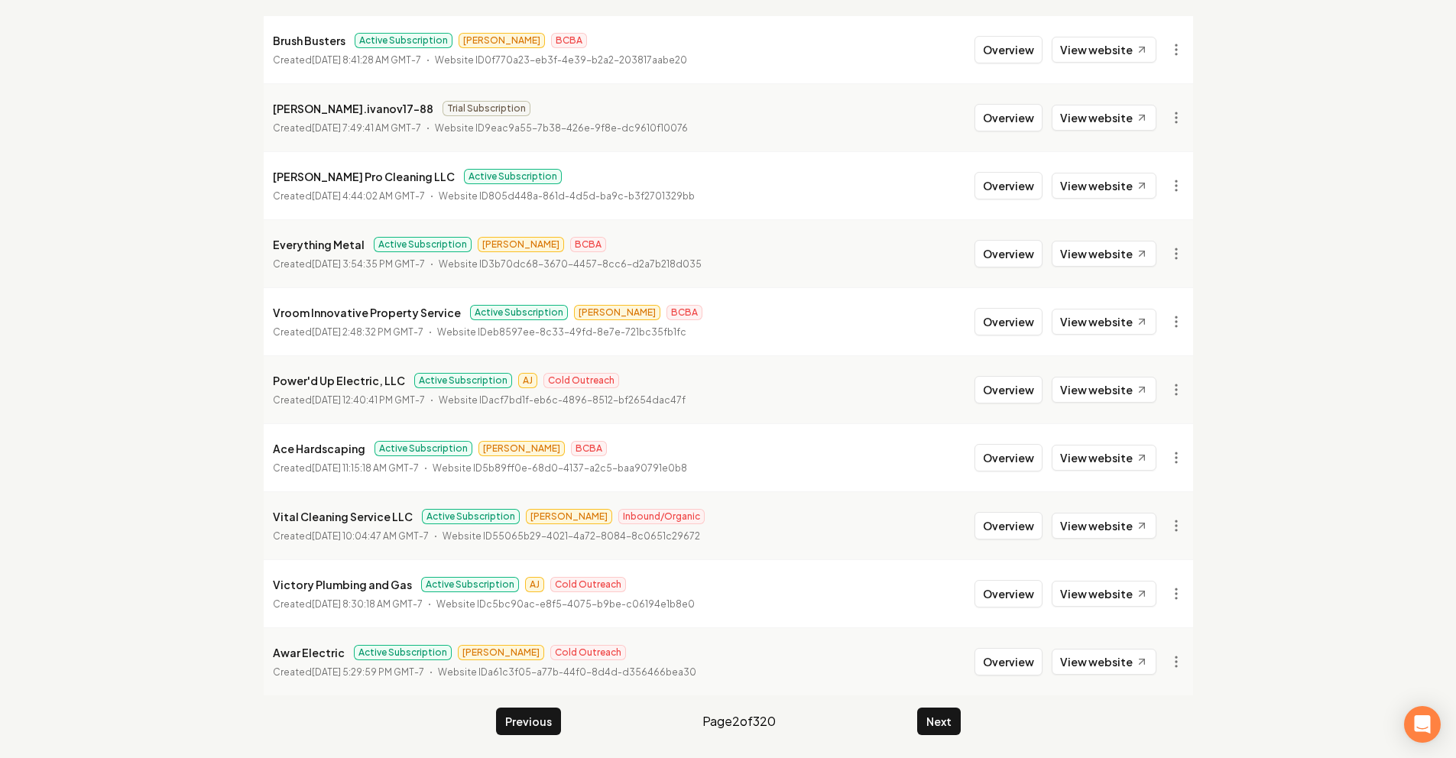
scroll to position [196, 0]
click at [1105, 657] on link "View website" at bounding box center [1104, 661] width 105 height 26
click at [1004, 643] on li "Awar Electric Active Subscription Omar Cold Outreach Created September 23, 2025…" at bounding box center [729, 660] width 930 height 68
click at [1005, 648] on button "Overview" at bounding box center [1009, 661] width 68 height 28
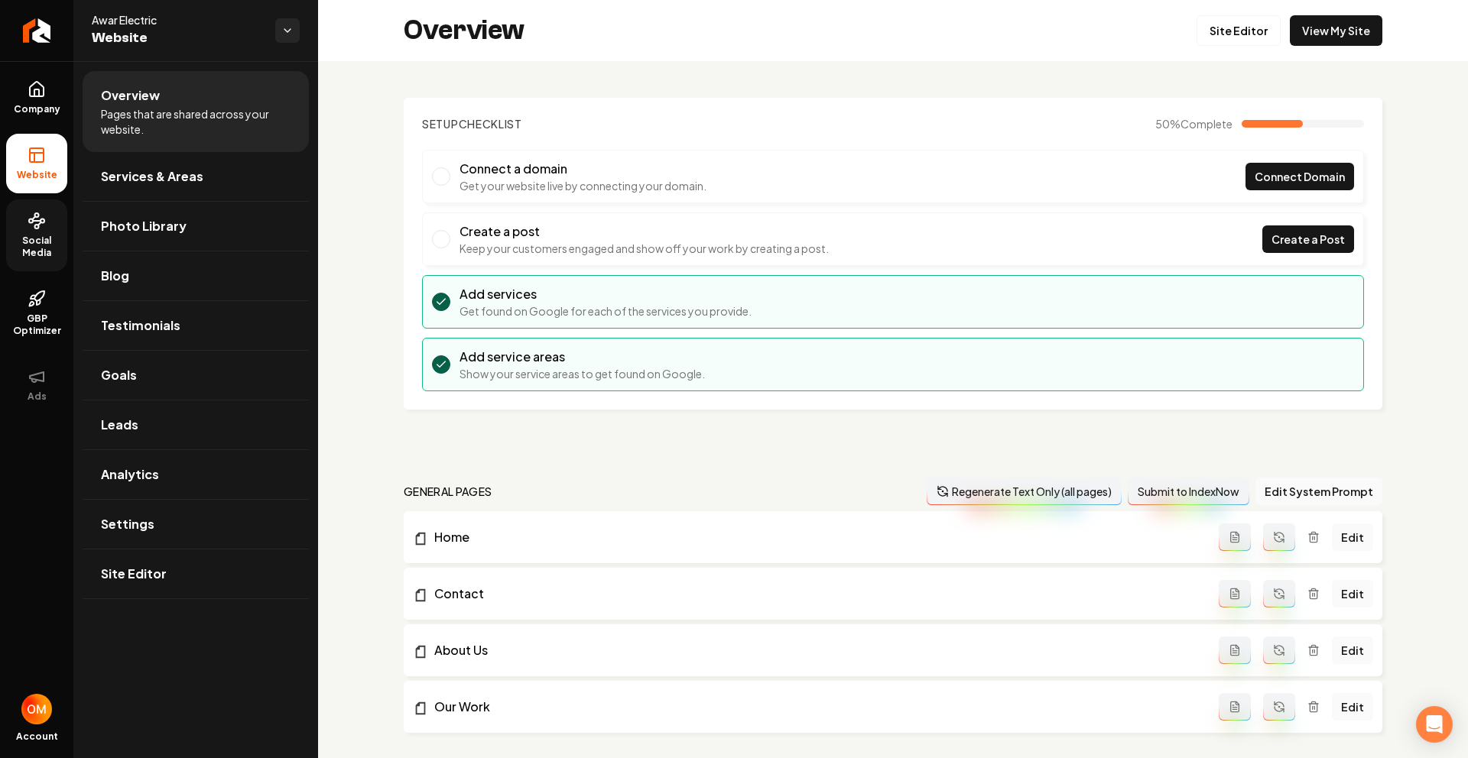
click at [36, 229] on icon at bounding box center [37, 221] width 18 height 18
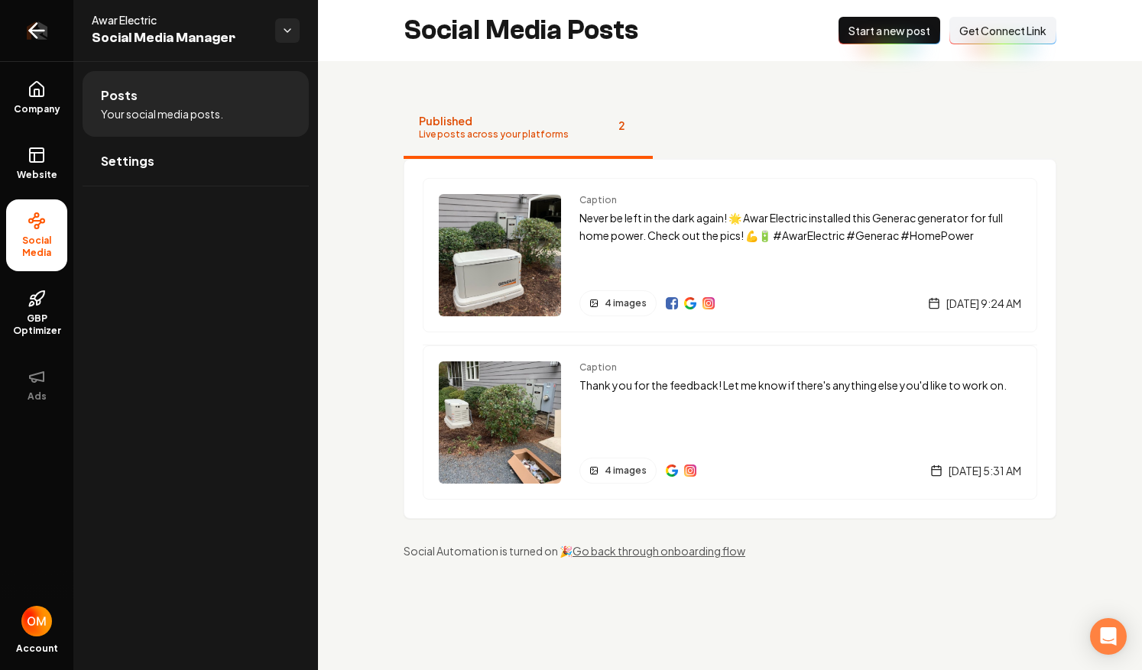
click at [36, 28] on icon "Return to dashboard" at bounding box center [36, 30] width 24 height 24
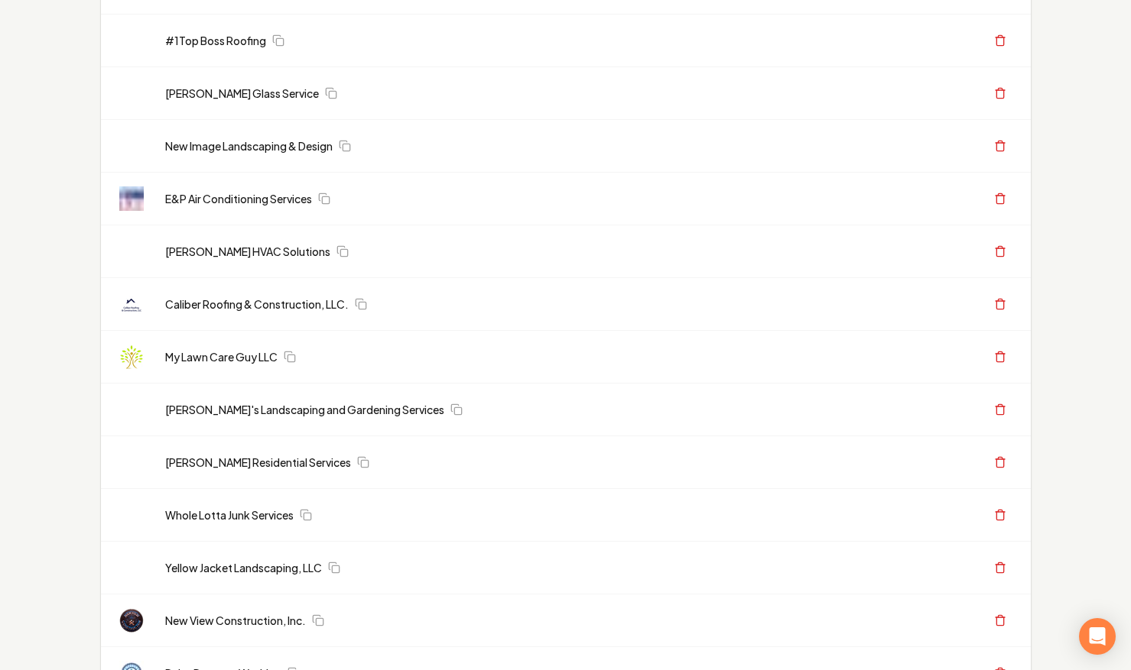
scroll to position [828, 0]
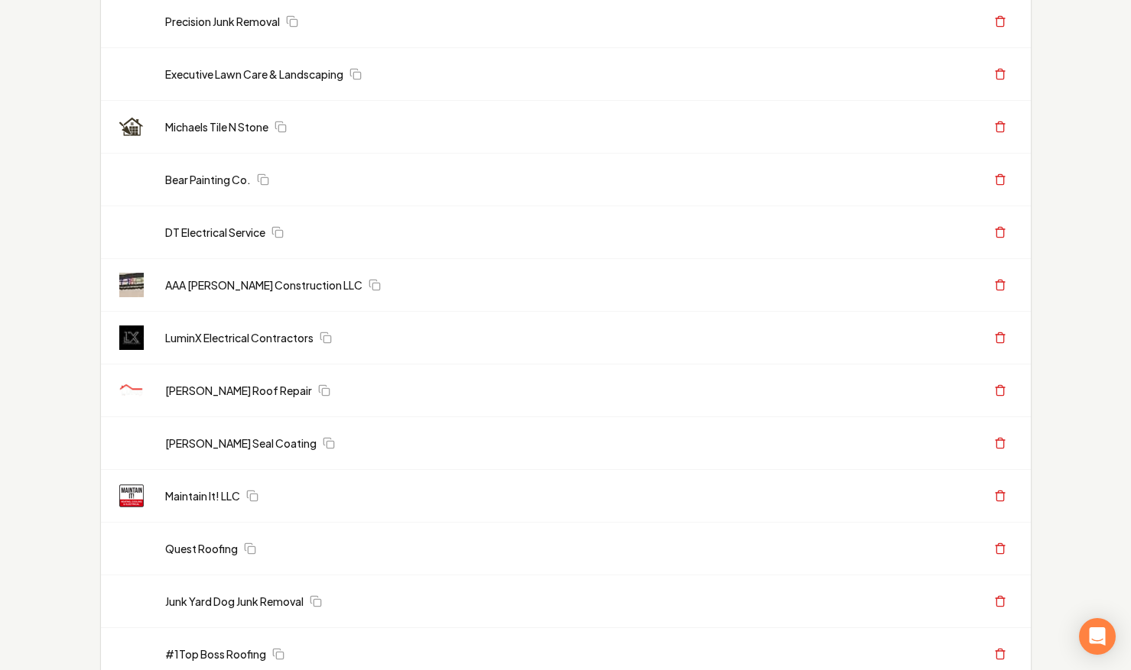
click at [264, 332] on link "LuminX Electrical Contractors" at bounding box center [239, 337] width 148 height 15
click at [226, 348] on td "LuminX Electrical Contractors" at bounding box center [474, 338] width 642 height 53
click at [228, 342] on link "LuminX Electrical Contractors" at bounding box center [239, 337] width 148 height 15
click at [232, 336] on link "LuminX Electrical Contractors" at bounding box center [239, 337] width 148 height 15
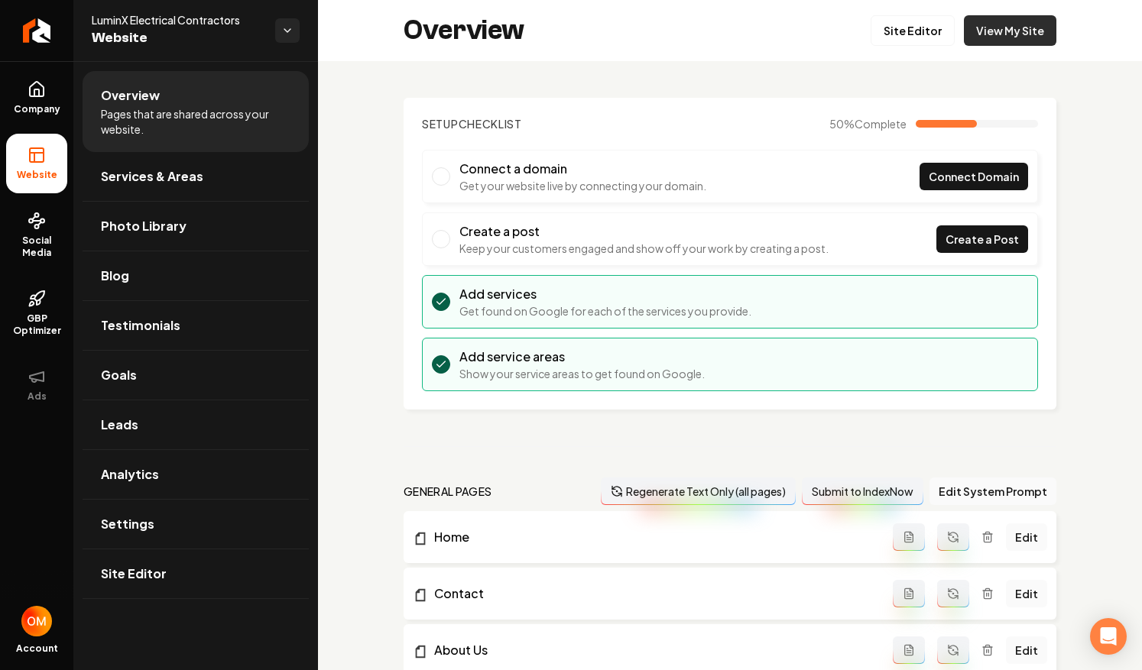
click at [1019, 33] on link "View My Site" at bounding box center [1010, 30] width 93 height 31
